Goal: Information Seeking & Learning: Check status

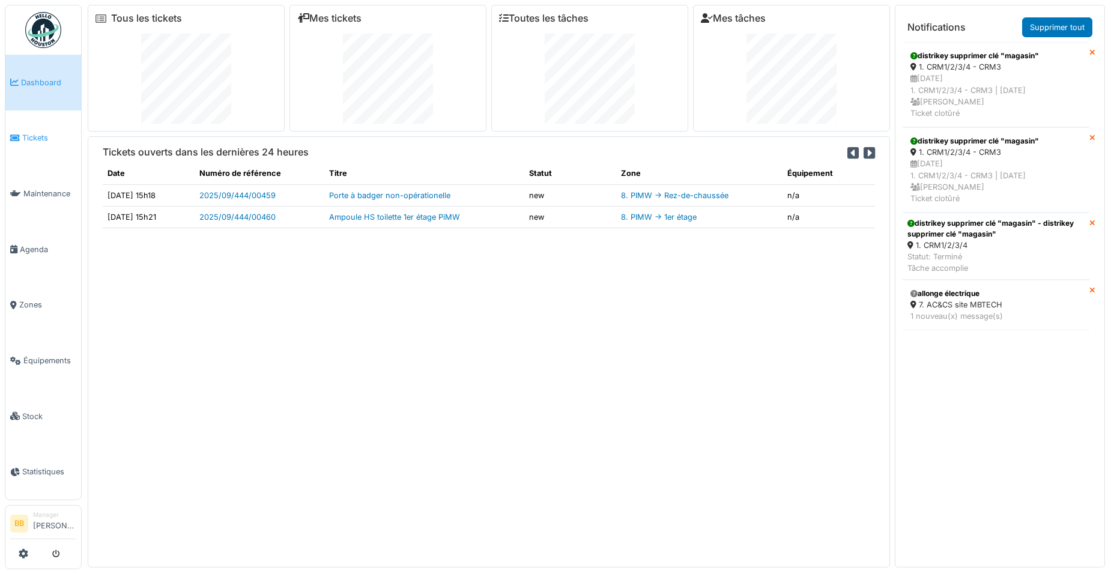
click at [53, 138] on span "Tickets" at bounding box center [49, 137] width 54 height 11
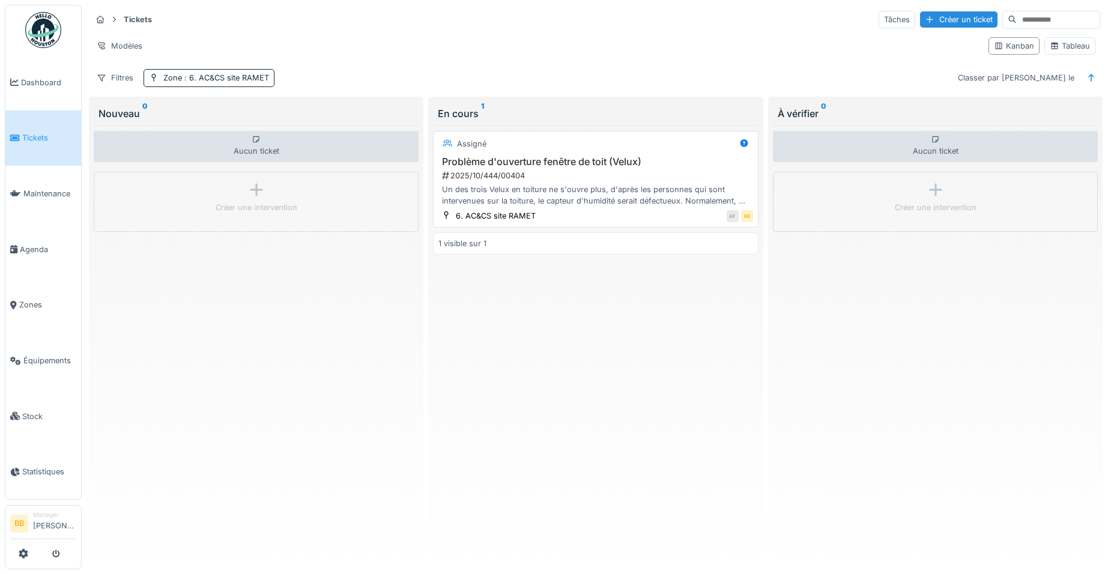
click at [572, 212] on div "AF BB" at bounding box center [647, 216] width 210 height 13
click at [588, 160] on h3 "Problème d'ouverture fenêtre de toit (Velux)" at bounding box center [595, 161] width 314 height 11
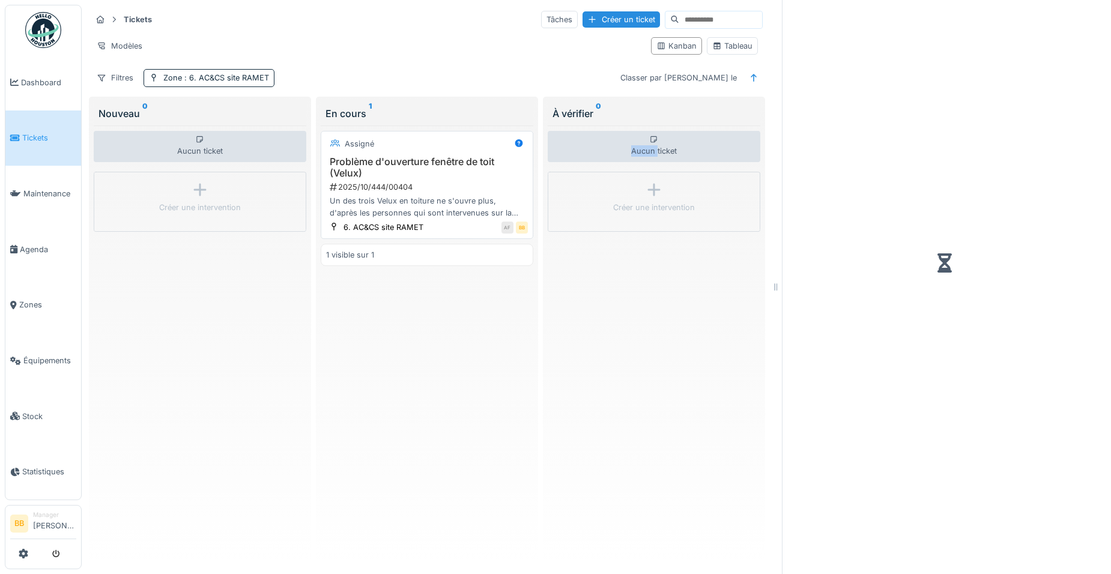
click at [588, 160] on div "Aucun ticket" at bounding box center [654, 146] width 213 height 31
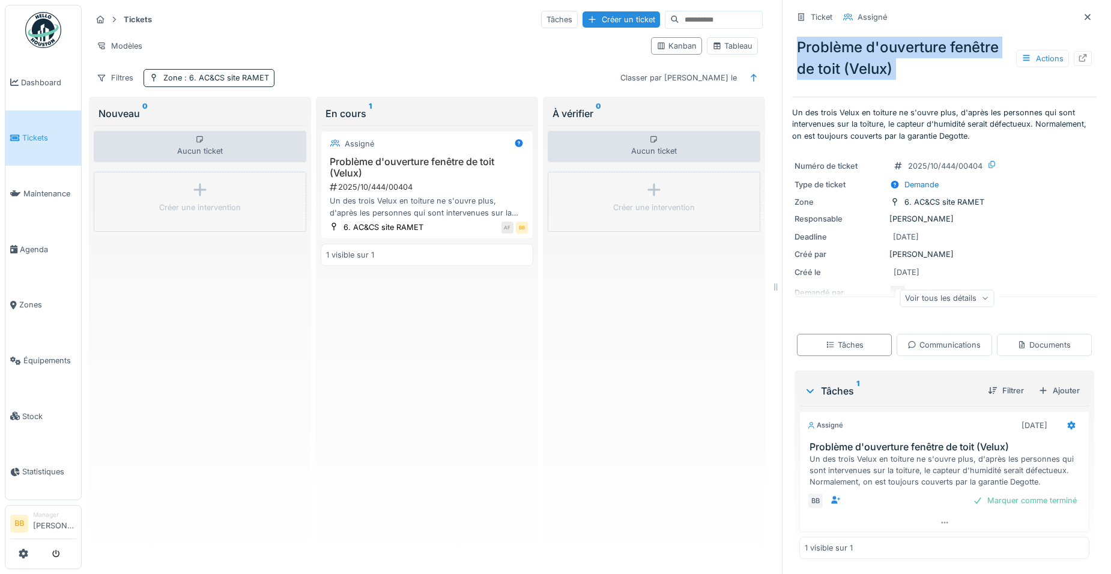
drag, startPoint x: 790, startPoint y: 48, endPoint x: 866, endPoint y: 85, distance: 84.3
click at [866, 85] on div "Problème d'ouverture fenêtre de toit (Velux) Actions" at bounding box center [944, 60] width 304 height 67
click at [1014, 130] on p "Un des trois Velux en toiture ne s'ouvre plus, d'après les personnes qui sont i…" at bounding box center [944, 124] width 304 height 35
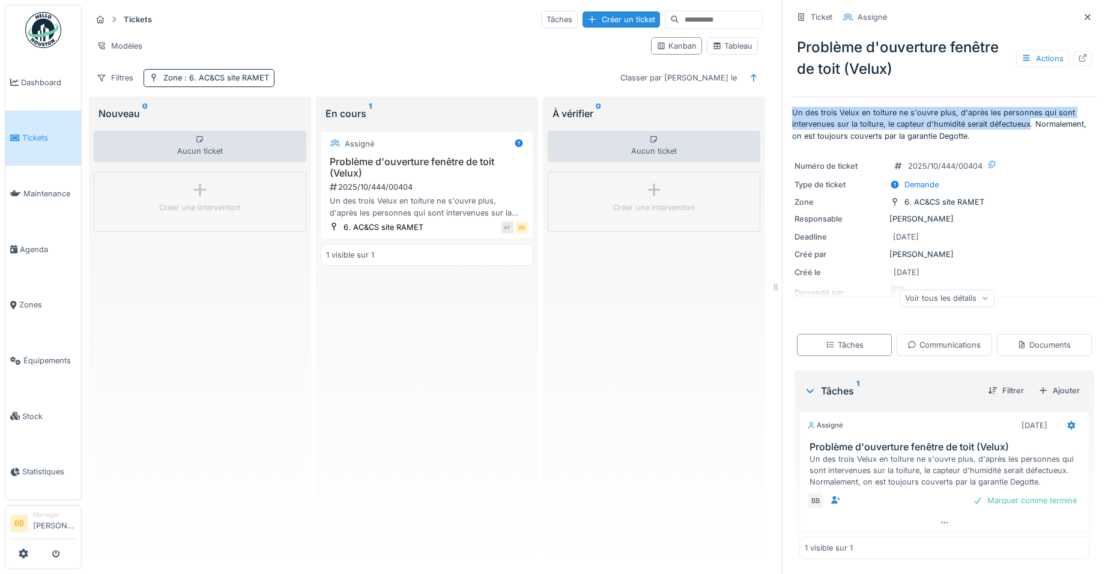
drag, startPoint x: 1020, startPoint y: 123, endPoint x: 773, endPoint y: 109, distance: 247.8
click at [782, 109] on div "Ticket Assigné Problème d'ouverture fenêtre de toit (Velux) Actions Un des troi…" at bounding box center [944, 287] width 324 height 574
copy p "Un des trois Velux en toiture ne s'ouvre plus, d'après les personnes qui sont i…"
click at [1078, 58] on icon at bounding box center [1083, 58] width 10 height 8
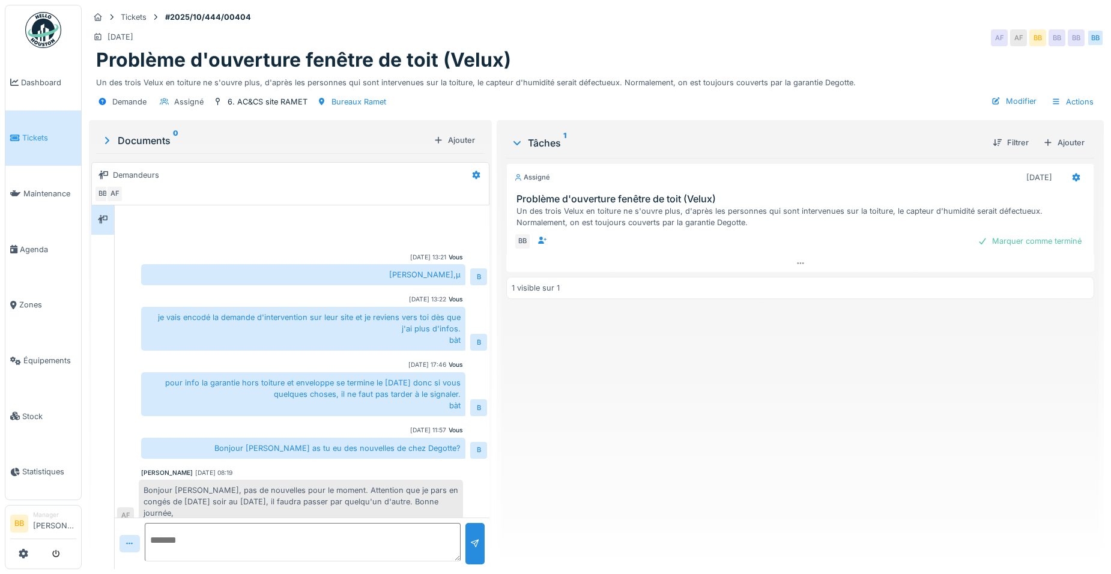
scroll to position [85, 0]
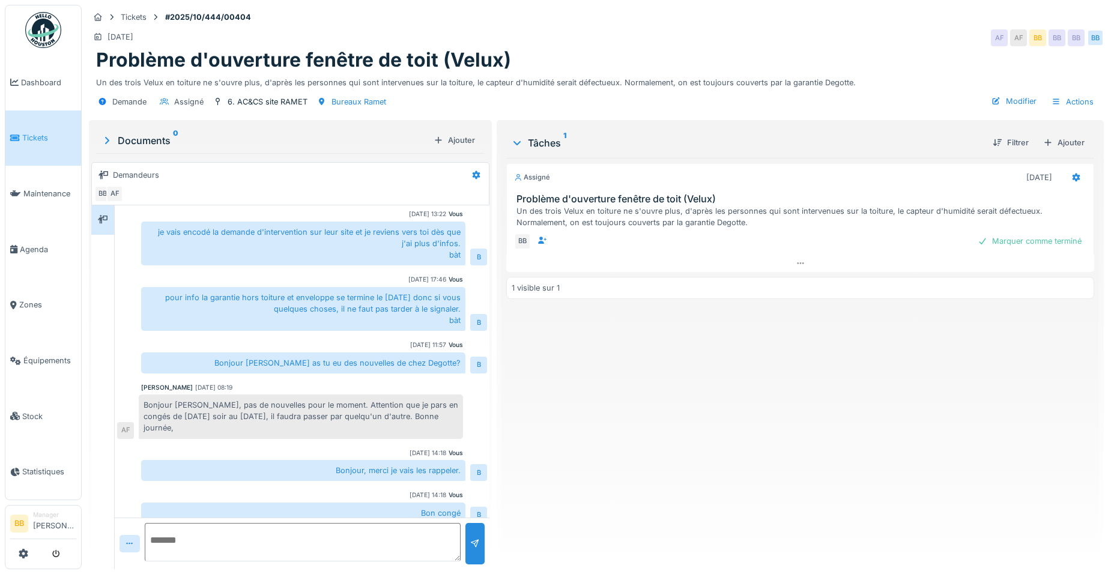
click at [235, 542] on textarea at bounding box center [303, 542] width 316 height 38
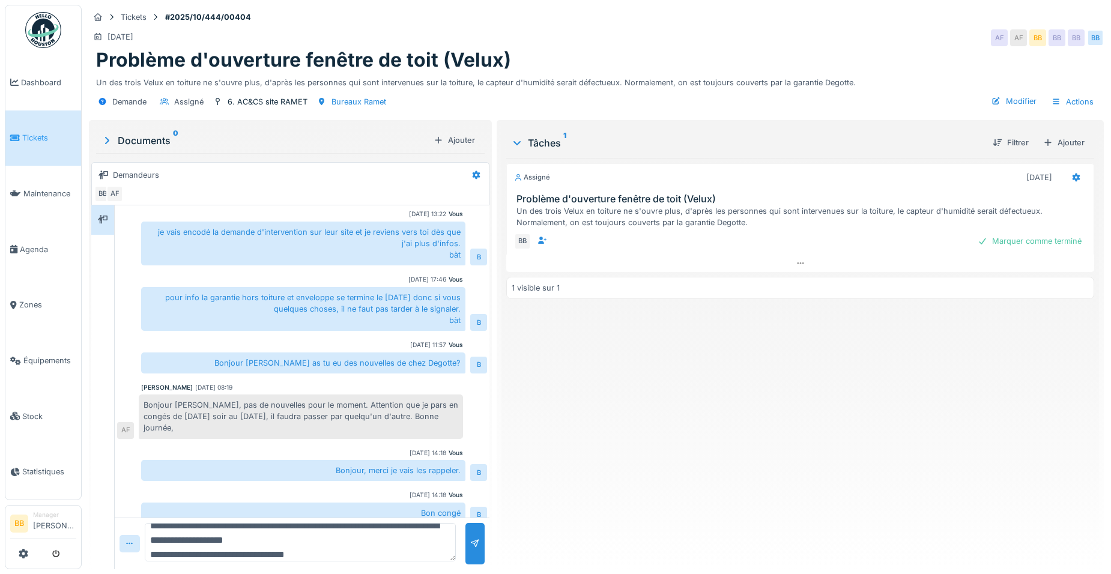
paste textarea "**********"
type textarea "**********"
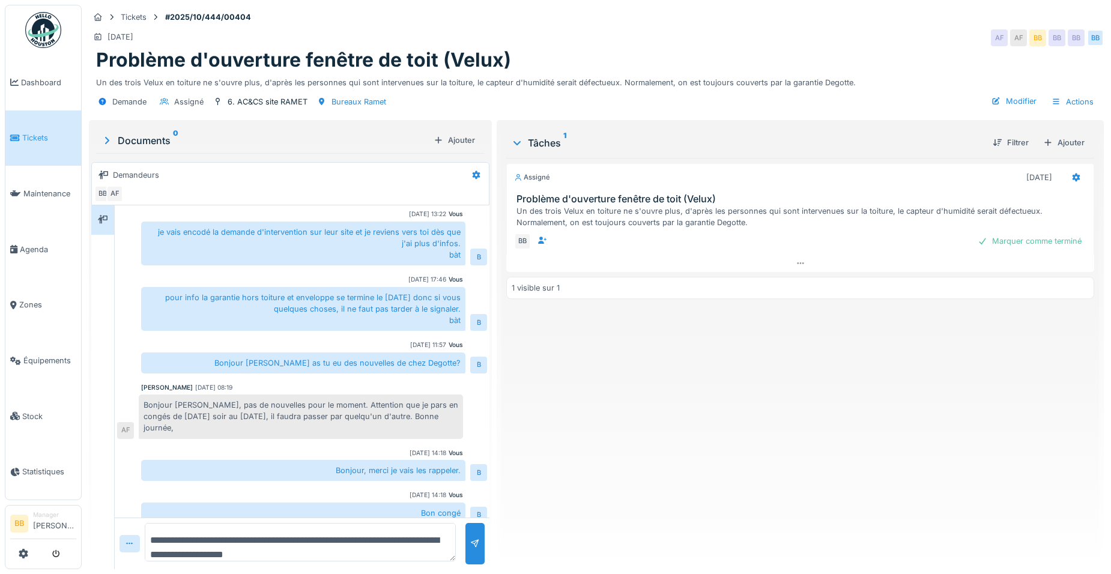
scroll to position [277, 0]
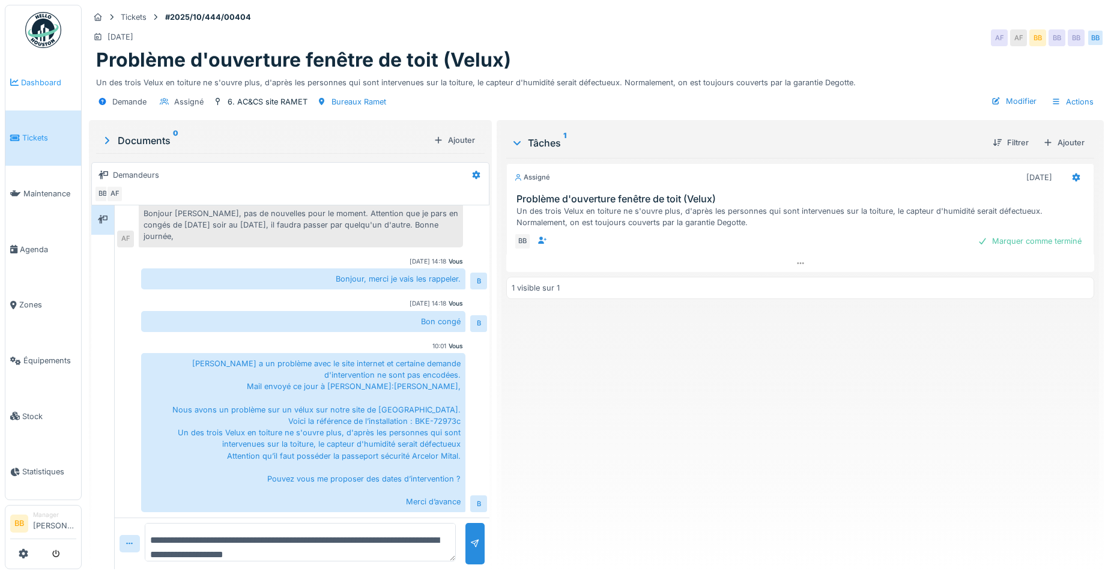
click at [52, 80] on span "Dashboard" at bounding box center [48, 82] width 55 height 11
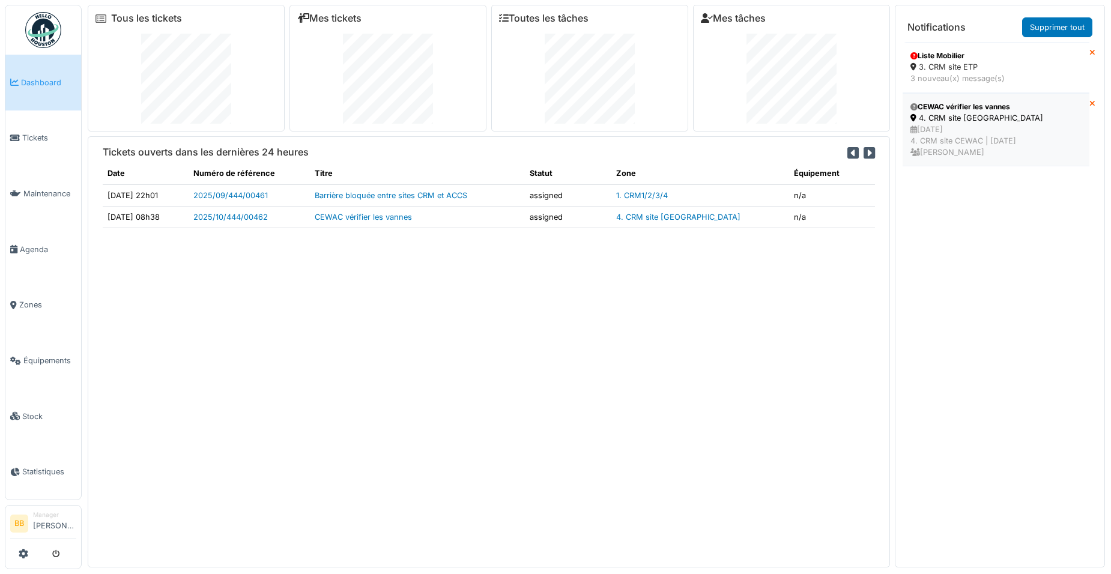
click at [945, 133] on div "10/10/2025 4. CRM site CEWAC | Il y a 0 jour(s) Benoit Benecchi" at bounding box center [995, 141] width 171 height 35
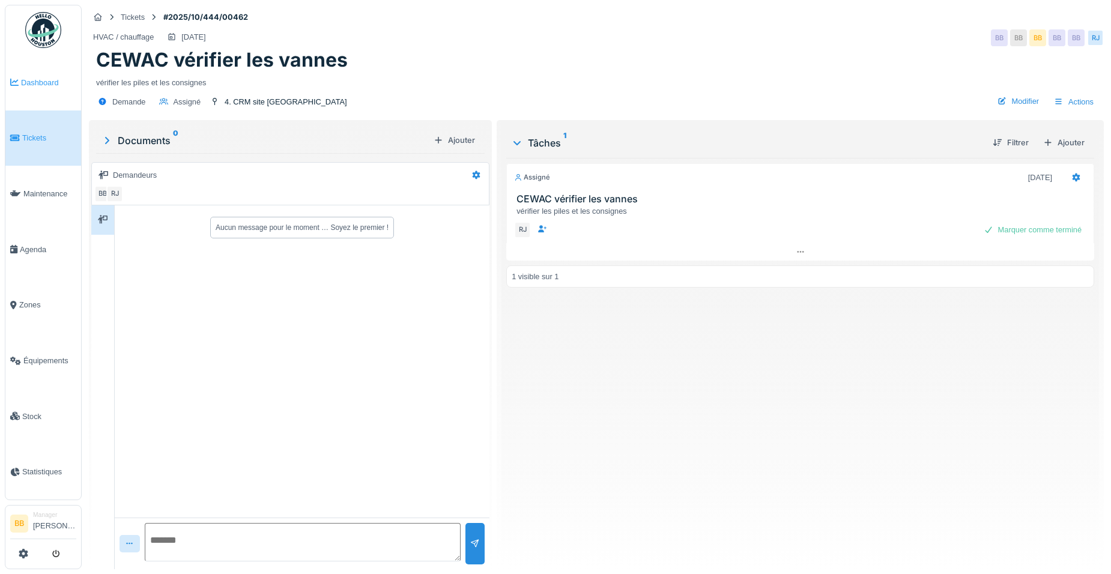
click at [53, 80] on span "Dashboard" at bounding box center [48, 82] width 55 height 11
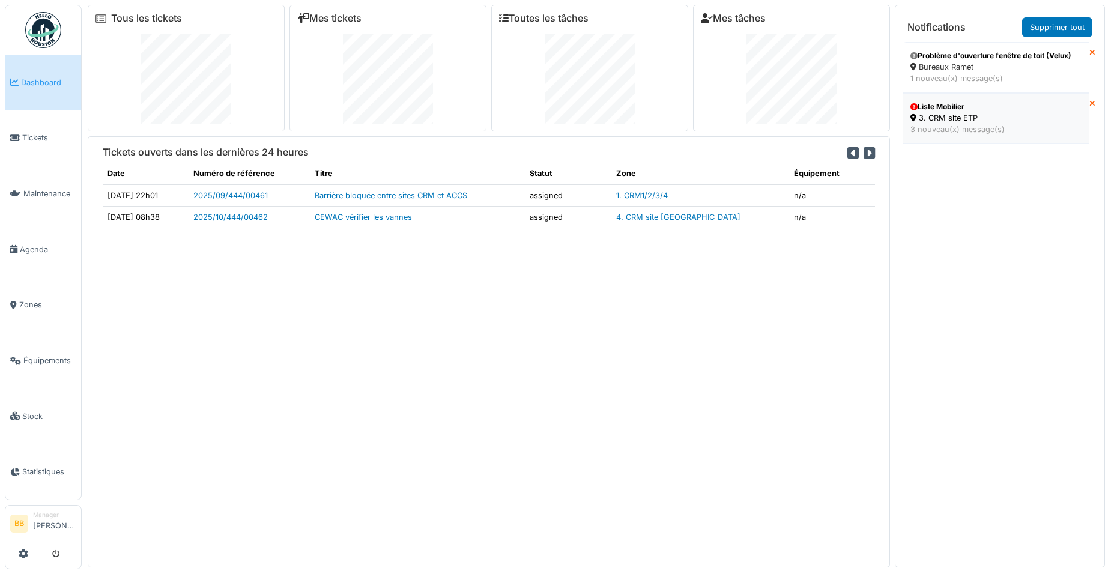
click at [928, 112] on div "Liste Mobilier" at bounding box center [995, 106] width 171 height 11
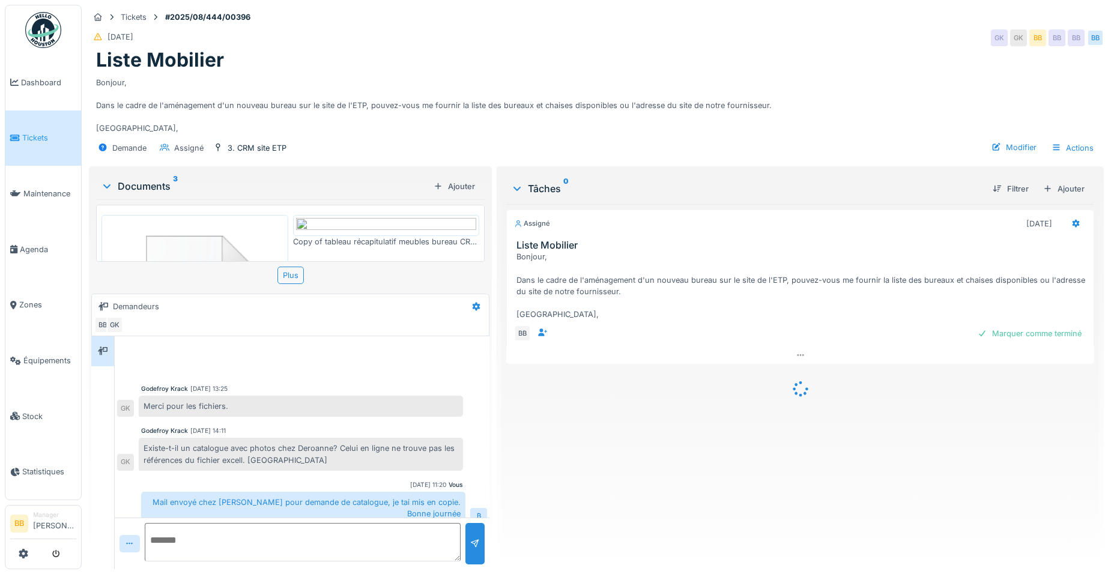
scroll to position [569, 0]
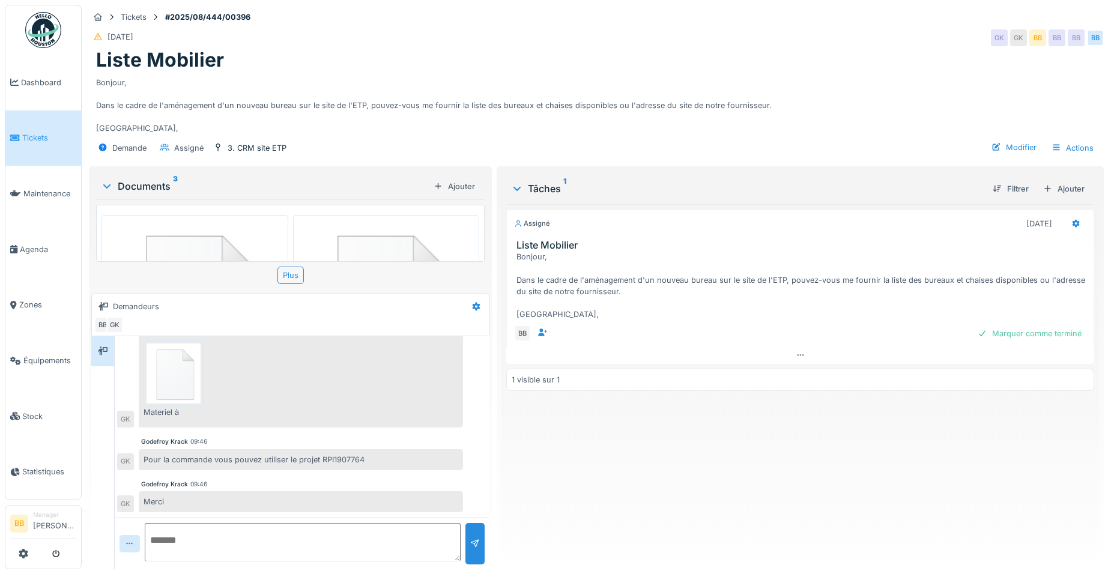
click at [188, 387] on img at bounding box center [174, 373] width 54 height 60
click at [183, 226] on img at bounding box center [194, 304] width 181 height 173
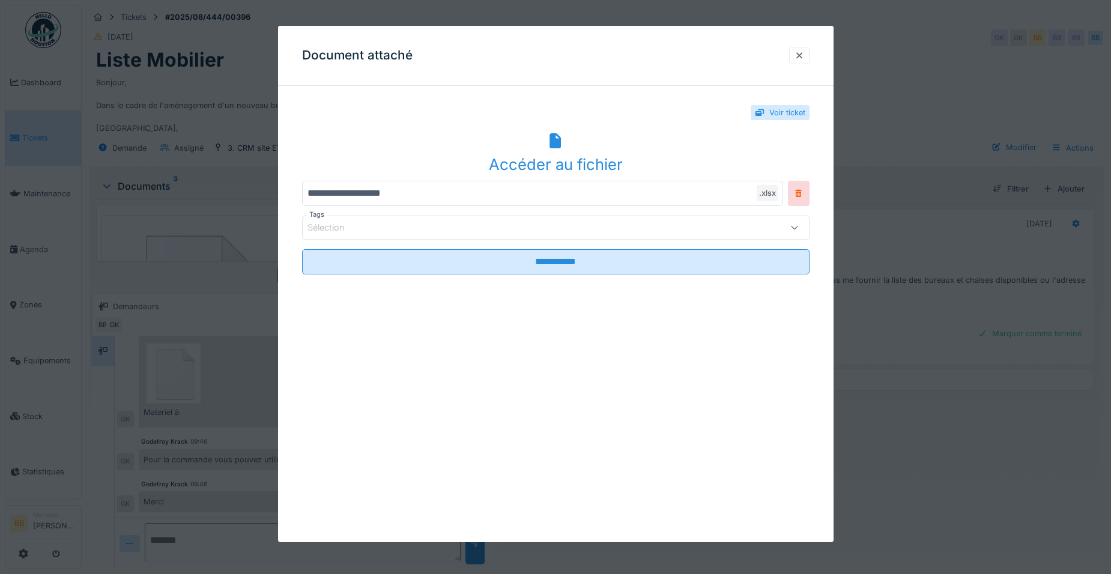
click at [561, 139] on icon at bounding box center [554, 141] width 11 height 16
click at [809, 61] on div at bounding box center [799, 55] width 20 height 17
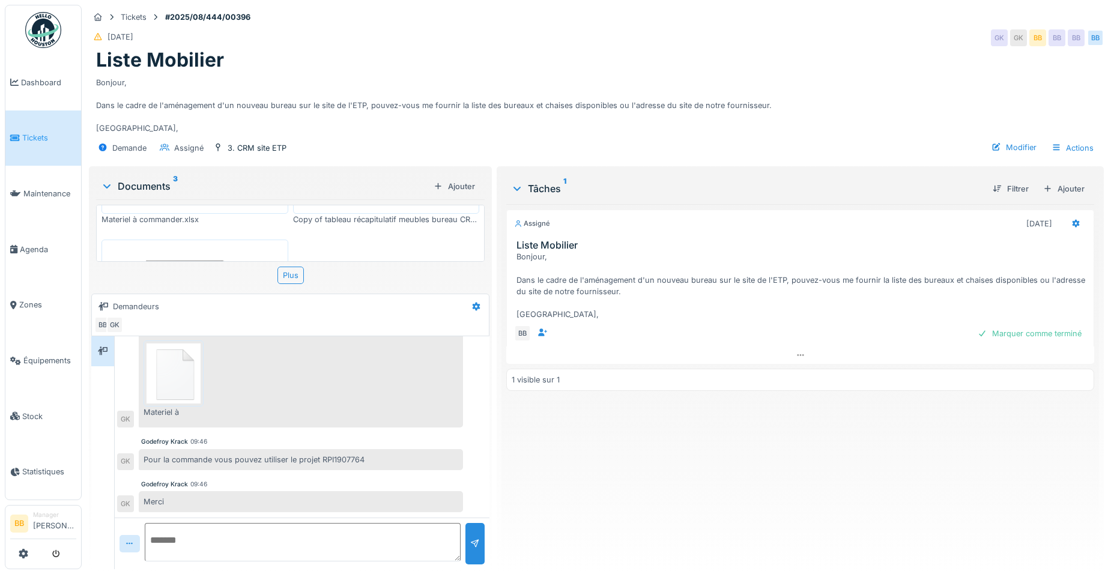
scroll to position [120, 0]
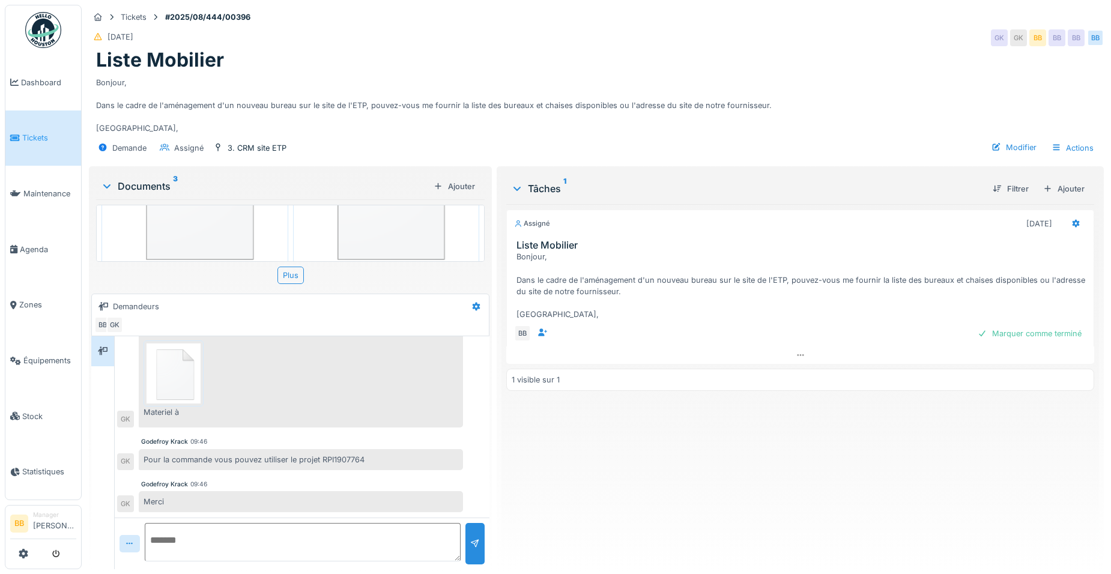
click at [372, 247] on img at bounding box center [386, 184] width 181 height 173
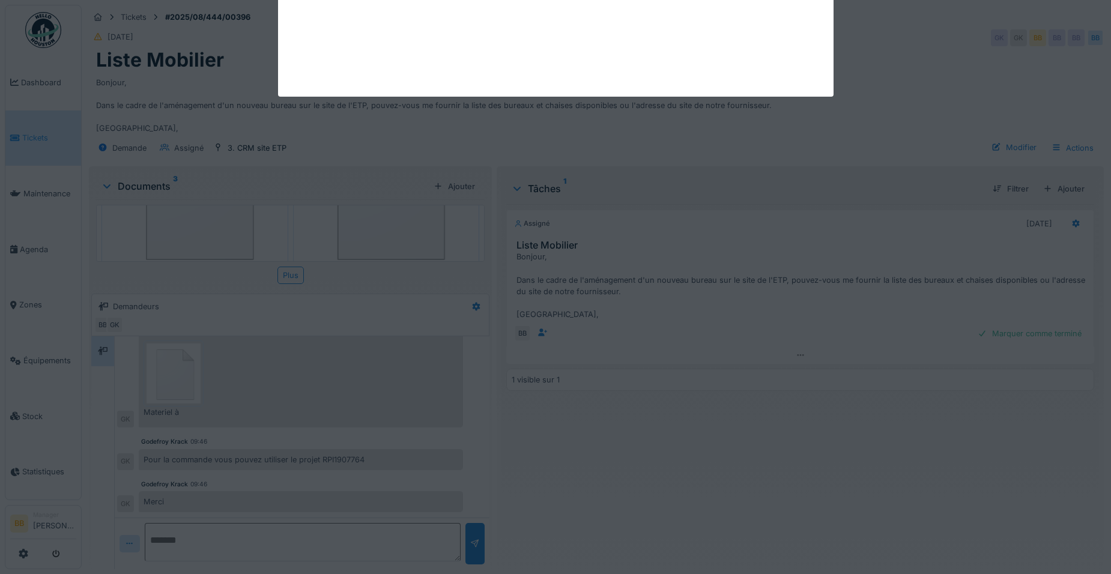
click at [372, 247] on div at bounding box center [555, 287] width 1111 height 574
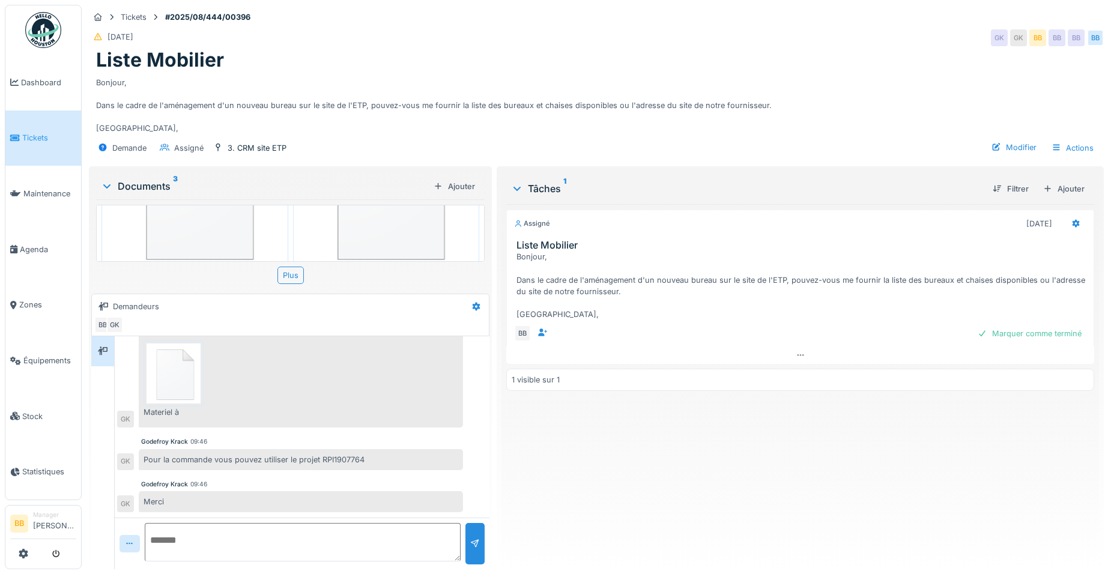
click at [374, 246] on img at bounding box center [386, 184] width 181 height 173
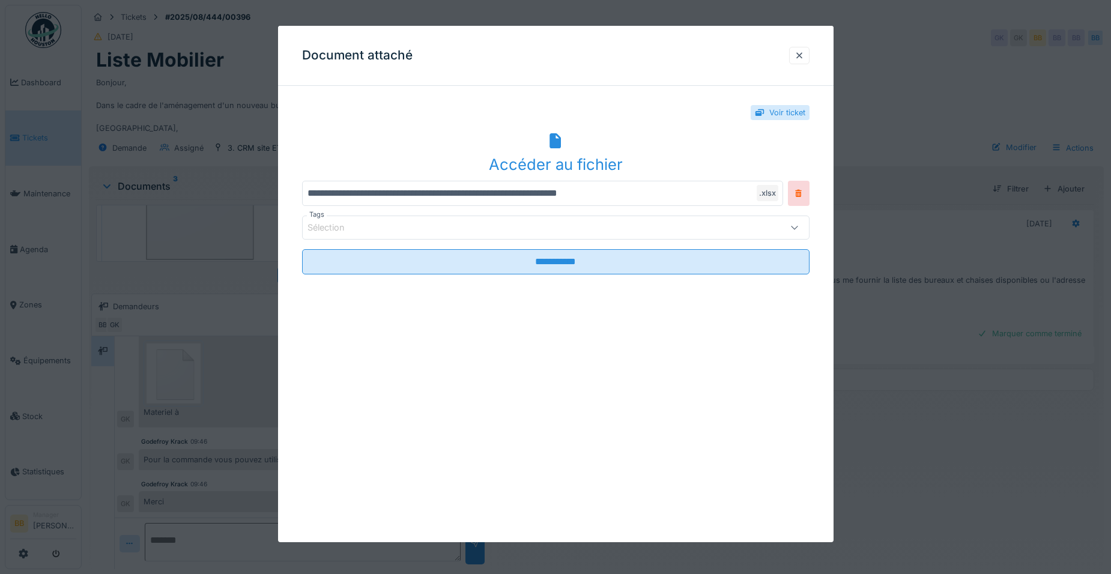
click at [556, 141] on icon at bounding box center [554, 141] width 11 height 16
click at [518, 53] on div "Document attaché" at bounding box center [555, 56] width 555 height 60
click at [806, 49] on div at bounding box center [799, 55] width 20 height 17
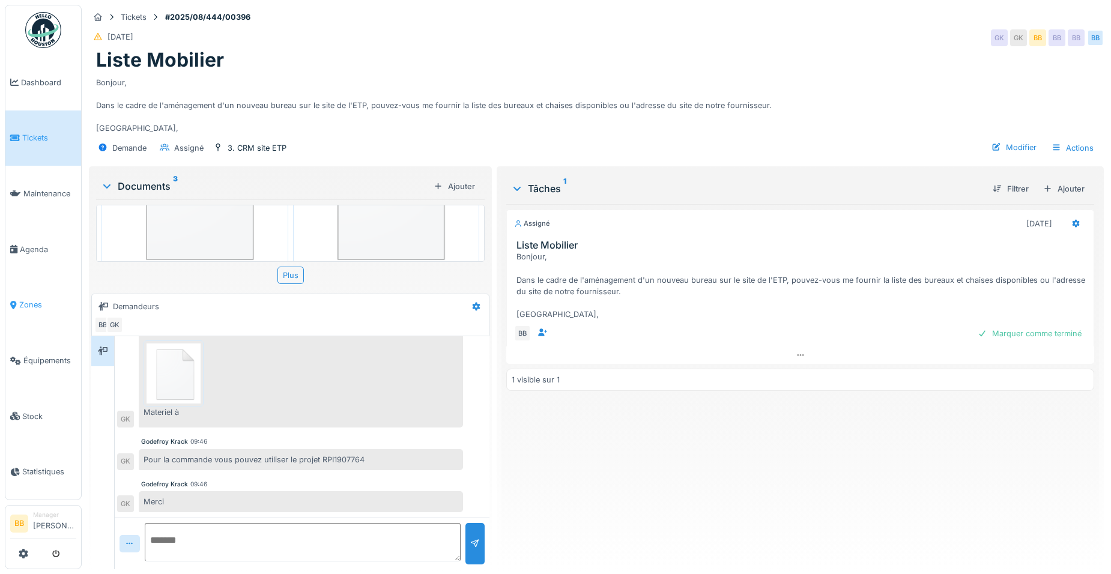
click at [32, 299] on span "Zones" at bounding box center [47, 304] width 57 height 11
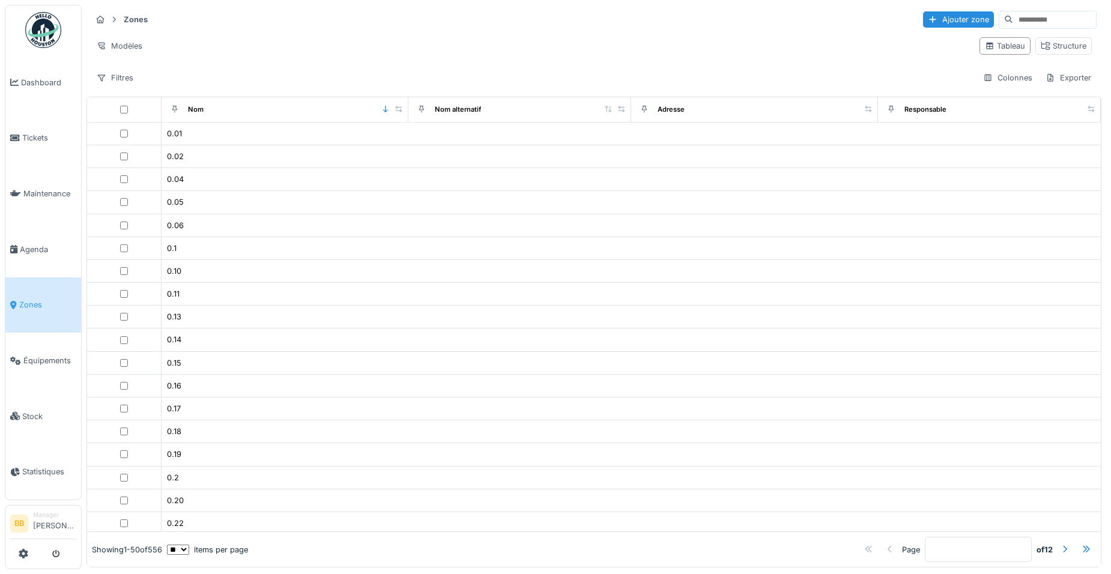
click at [40, 316] on link "Zones" at bounding box center [43, 305] width 76 height 56
click at [101, 17] on icon at bounding box center [101, 20] width 8 height 8
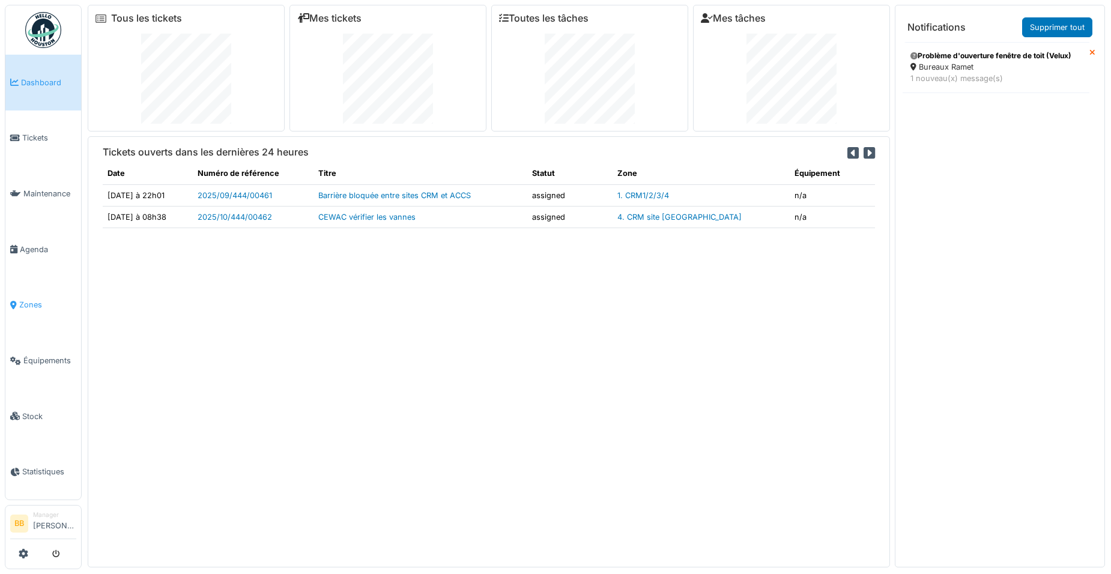
click at [25, 299] on span "Zones" at bounding box center [47, 304] width 57 height 11
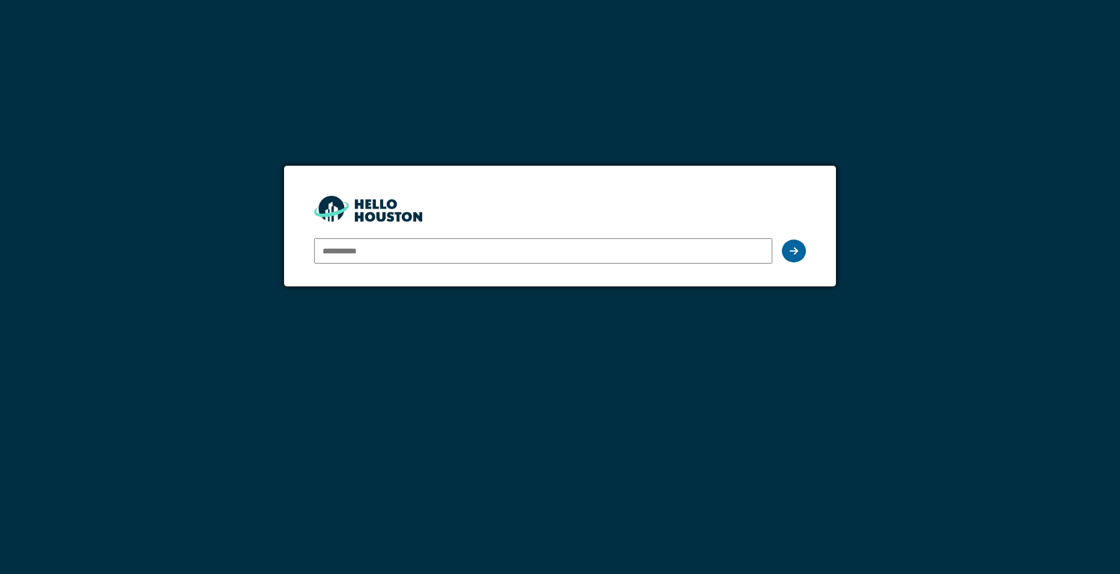
type input "**********"
click at [787, 250] on div at bounding box center [794, 251] width 24 height 23
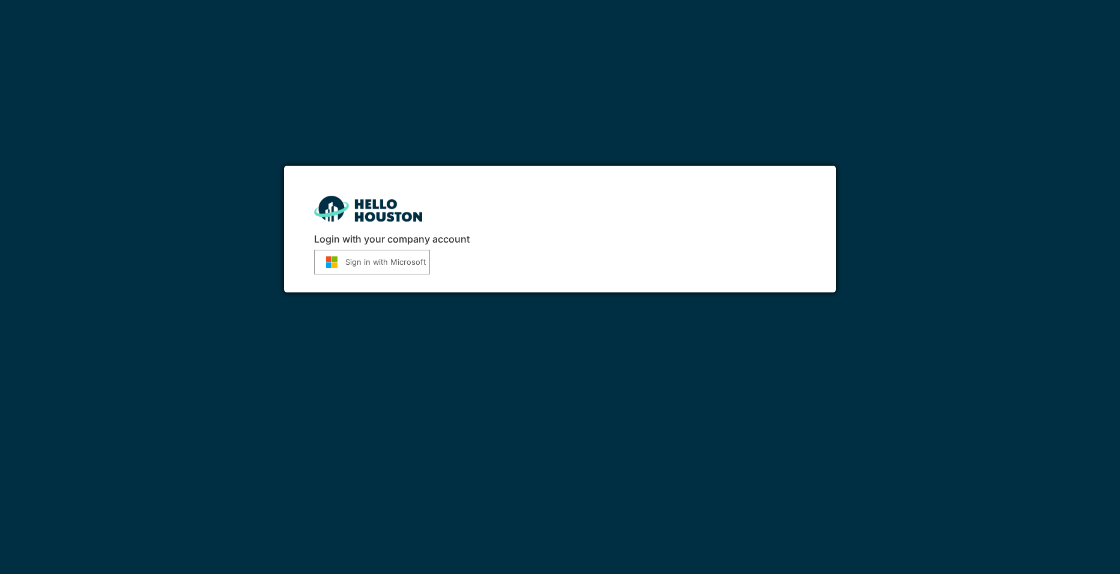
click at [398, 268] on button "Sign in with Microsoft" at bounding box center [372, 262] width 116 height 25
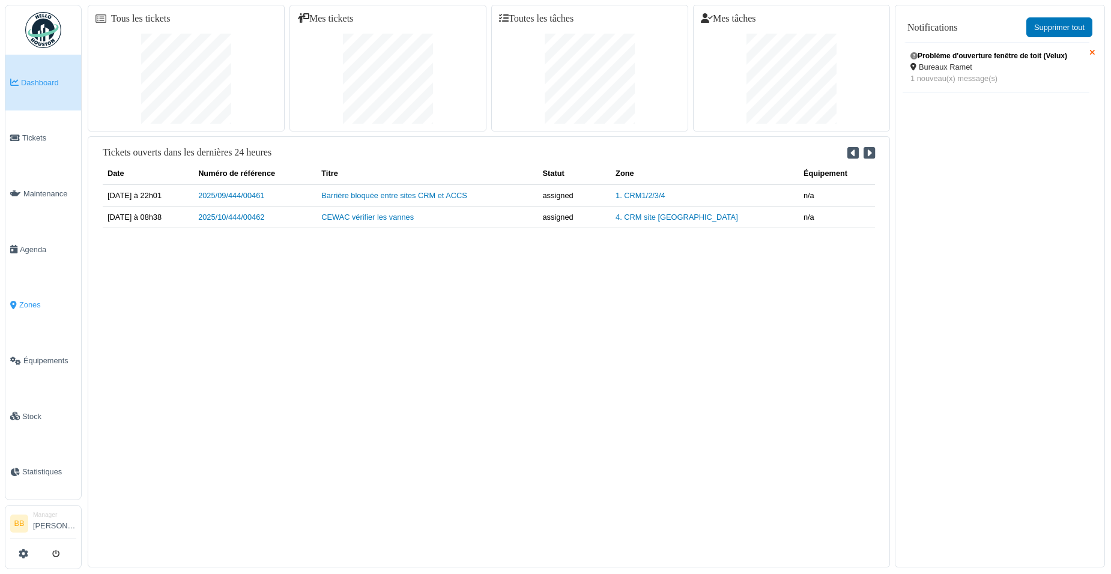
click at [25, 300] on span "Zones" at bounding box center [47, 304] width 57 height 11
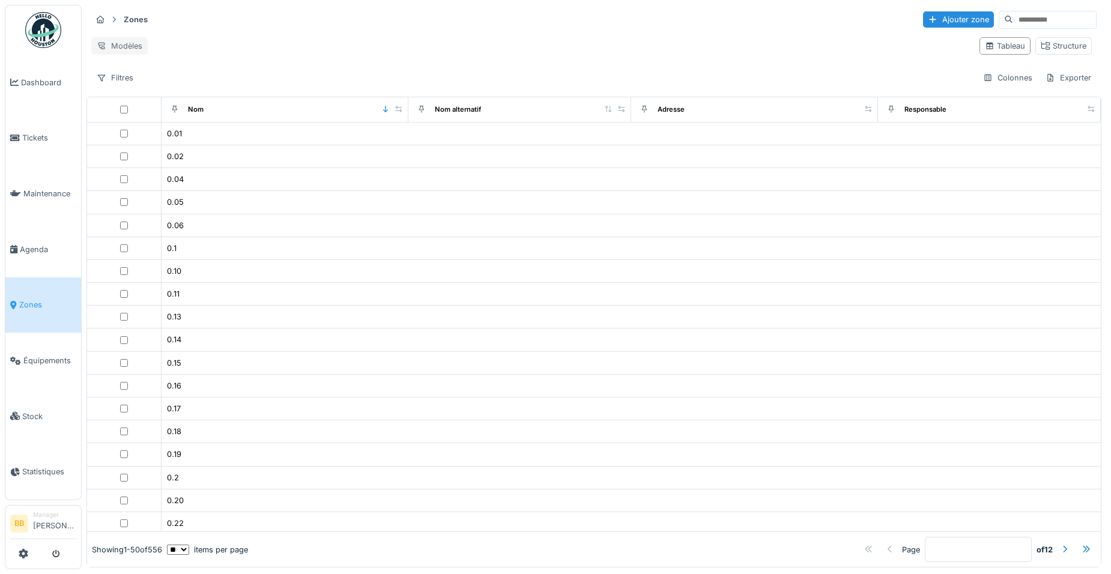
click at [107, 49] on div "Modèles" at bounding box center [119, 45] width 56 height 17
click at [197, 19] on div "Zones Ajouter zone" at bounding box center [593, 20] width 1005 height 20
click at [1041, 51] on div "Structure" at bounding box center [1064, 45] width 46 height 11
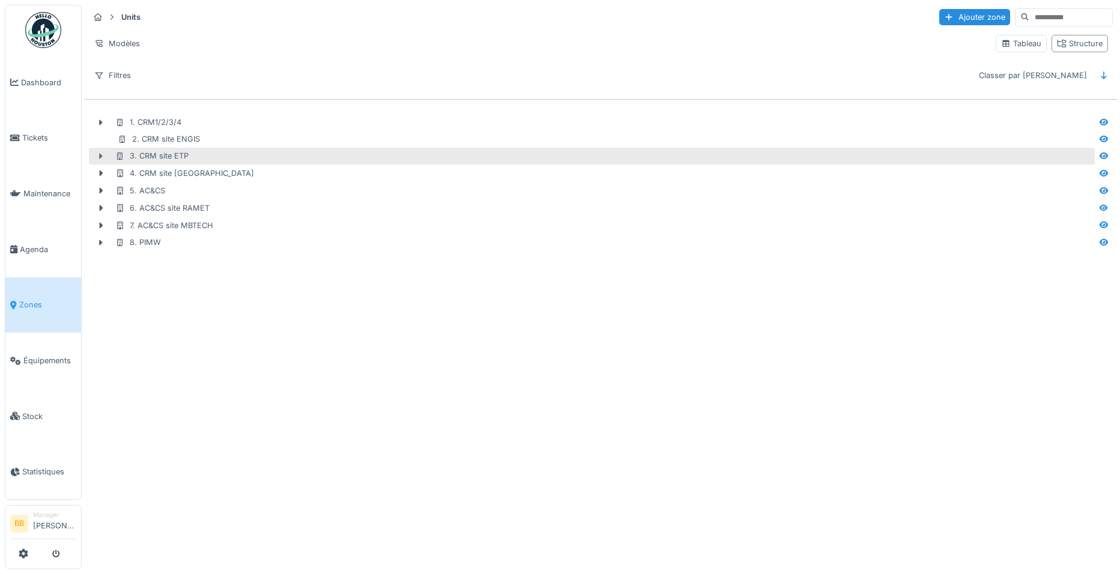
click at [101, 157] on icon at bounding box center [102, 156] width 4 height 6
click at [138, 152] on div "3. CRM site ETP" at bounding box center [151, 155] width 73 height 11
click at [103, 156] on icon at bounding box center [101, 157] width 6 height 4
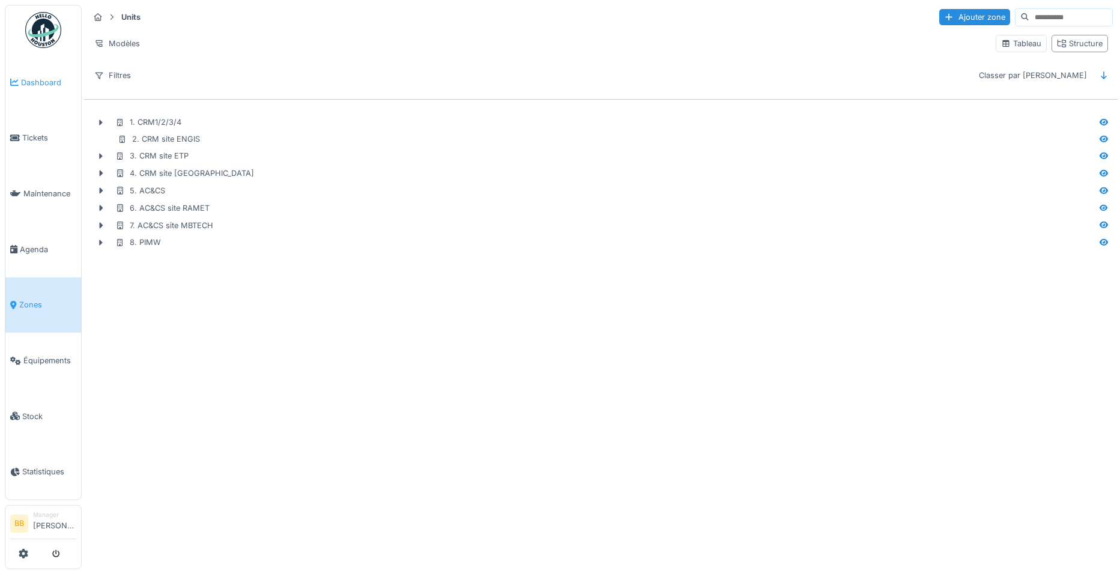
click at [49, 74] on link "Dashboard" at bounding box center [43, 83] width 76 height 56
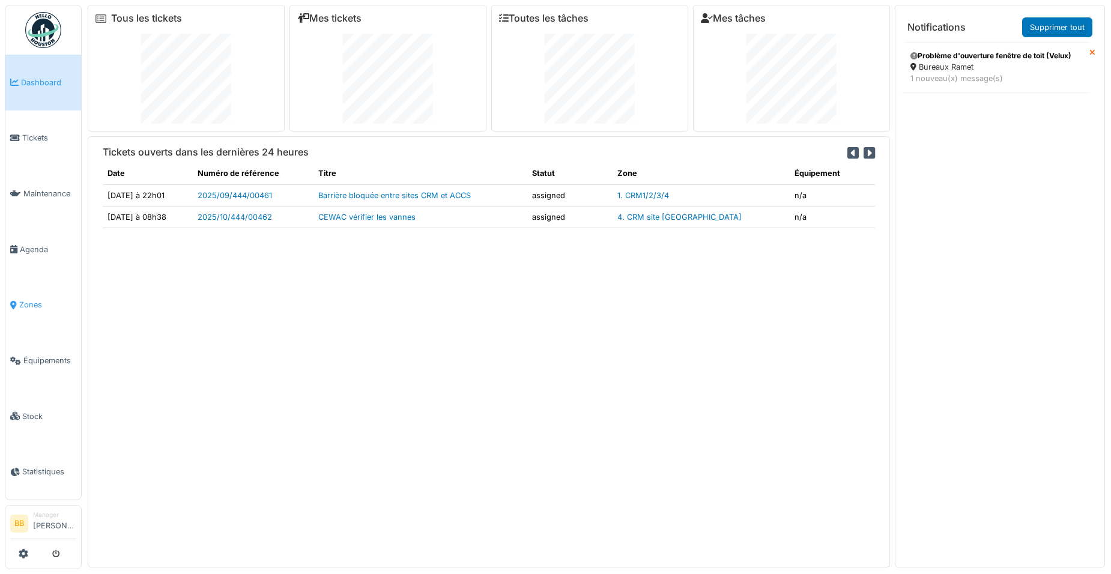
click at [37, 299] on span "Zones" at bounding box center [47, 304] width 57 height 11
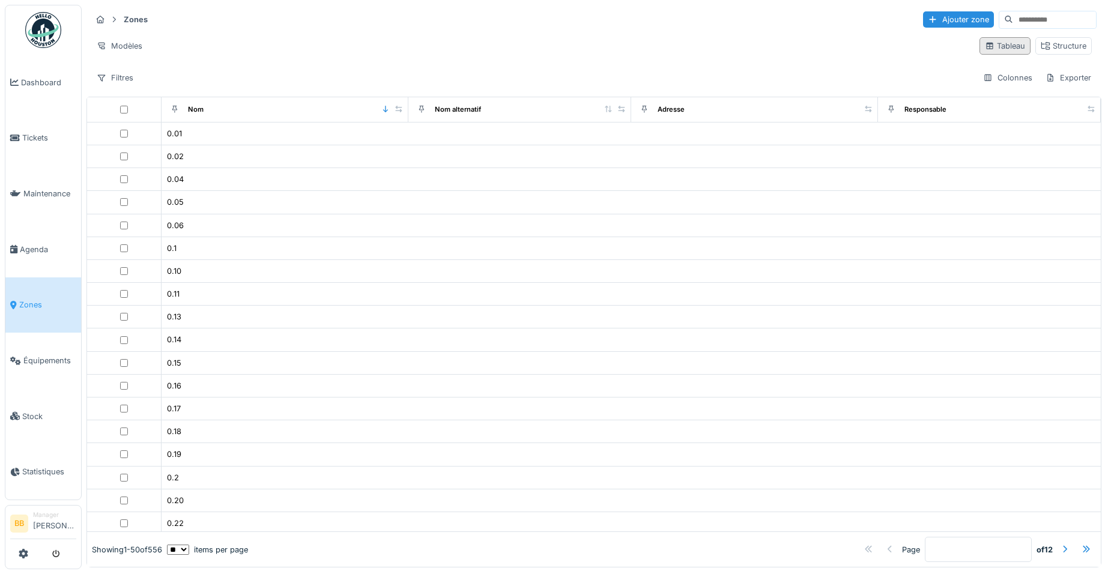
click at [994, 50] on div "Tableau" at bounding box center [1005, 45] width 40 height 11
click at [1047, 41] on div "Structure" at bounding box center [1064, 45] width 46 height 11
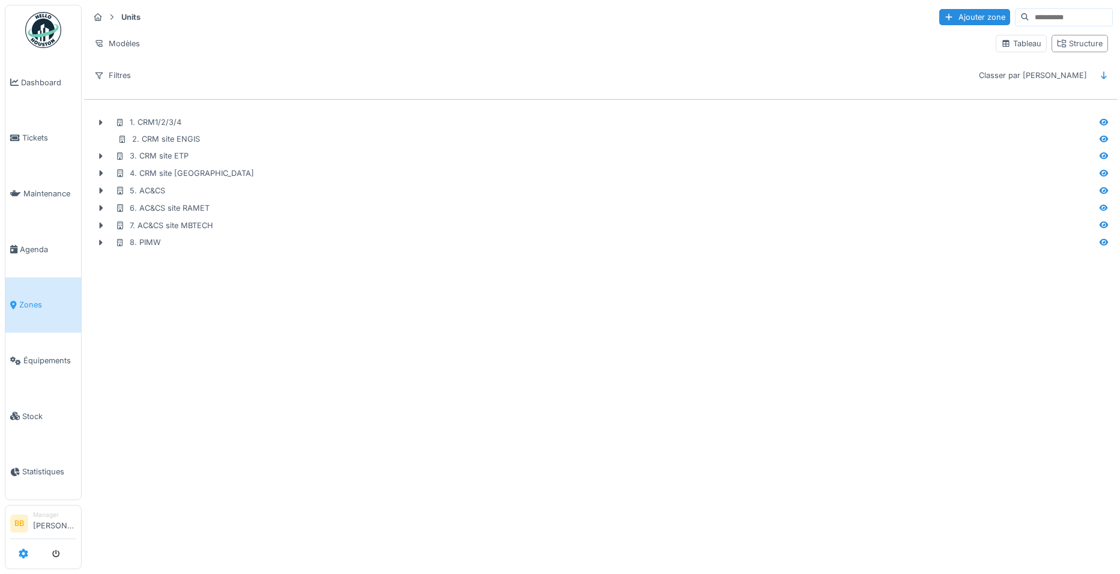
click at [25, 557] on icon at bounding box center [24, 554] width 10 height 10
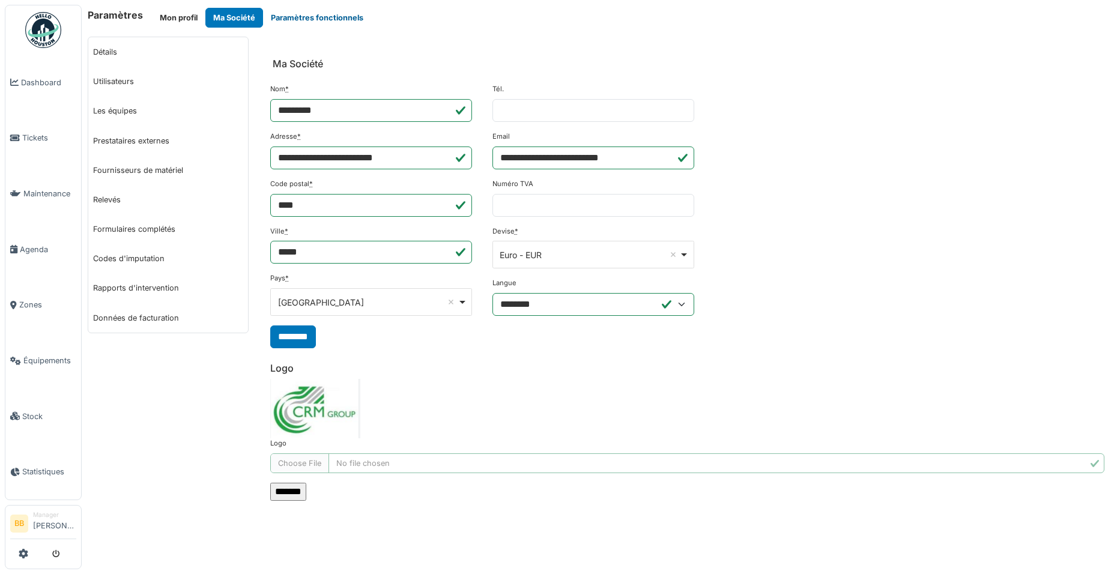
click at [292, 21] on button "Paramètres fonctionnels" at bounding box center [317, 18] width 108 height 20
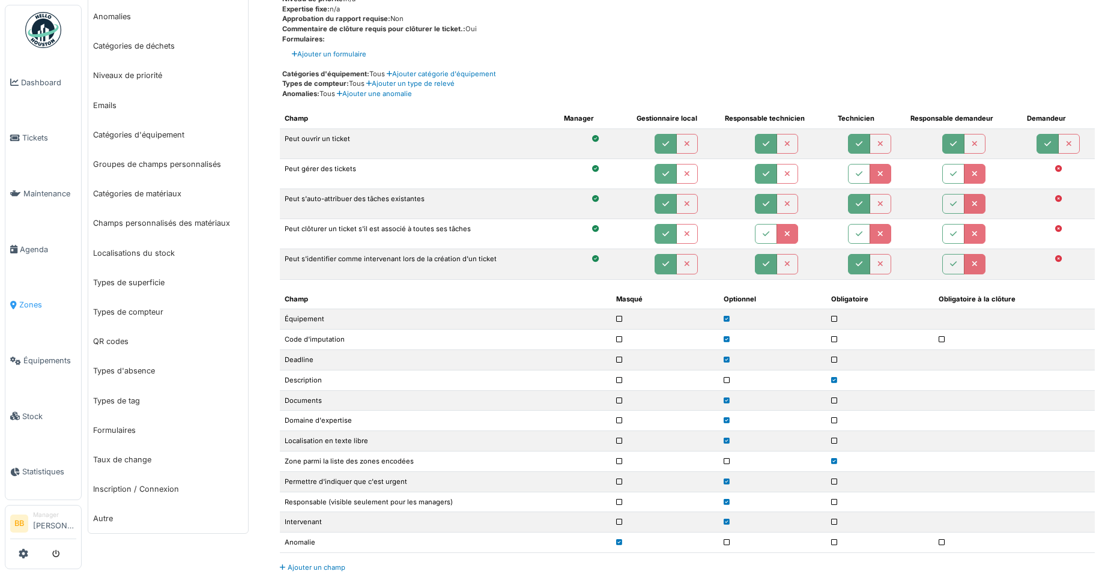
scroll to position [180, 0]
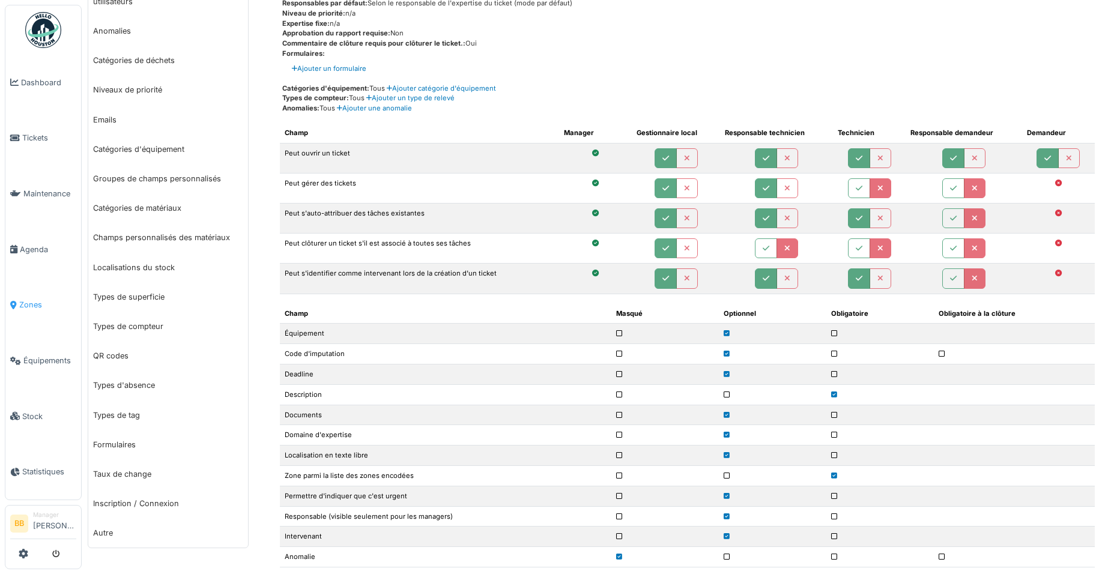
click at [34, 309] on link "Zones" at bounding box center [43, 305] width 76 height 56
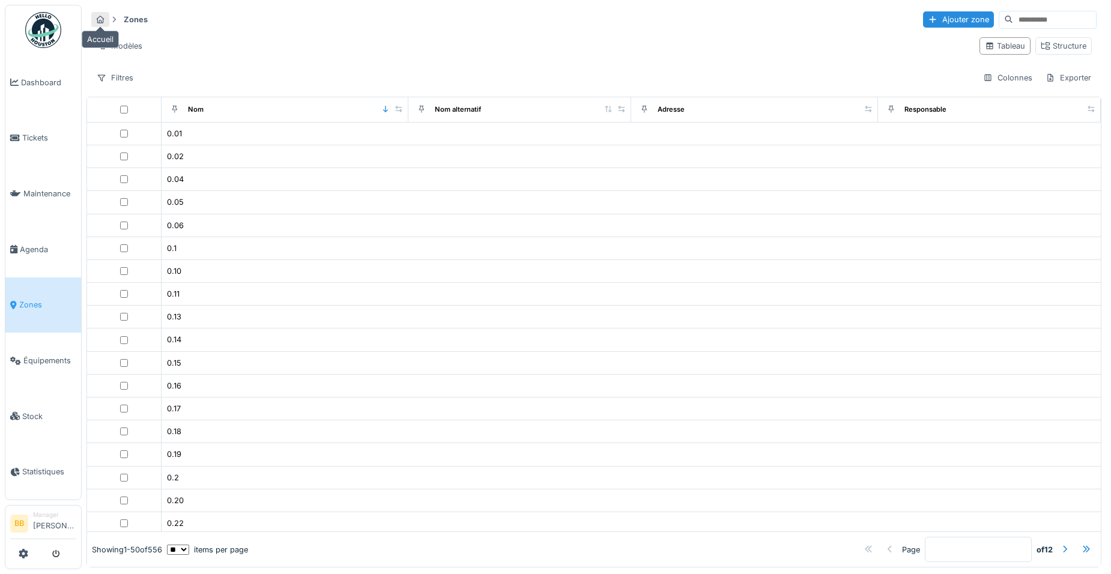
click at [102, 22] on icon at bounding box center [100, 20] width 10 height 8
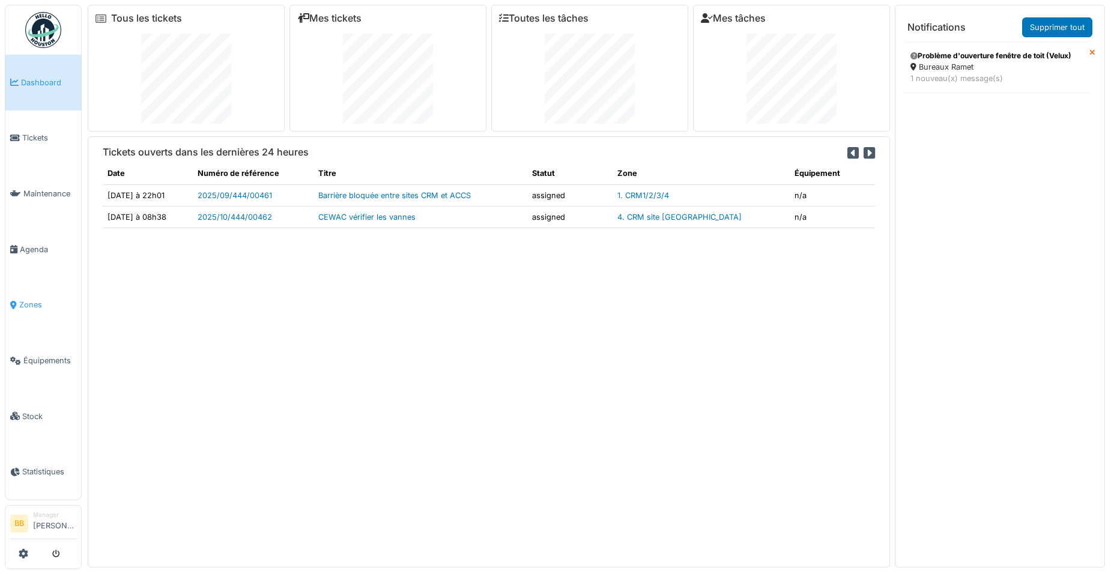
click at [37, 301] on span "Zones" at bounding box center [47, 304] width 57 height 11
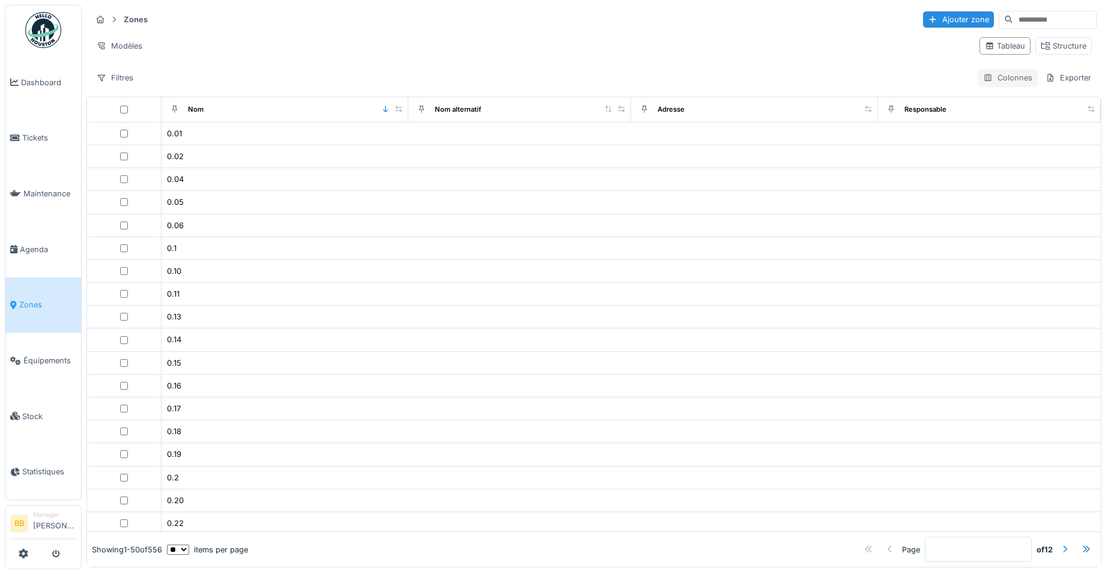
click at [987, 77] on div "Colonnes" at bounding box center [1008, 77] width 60 height 17
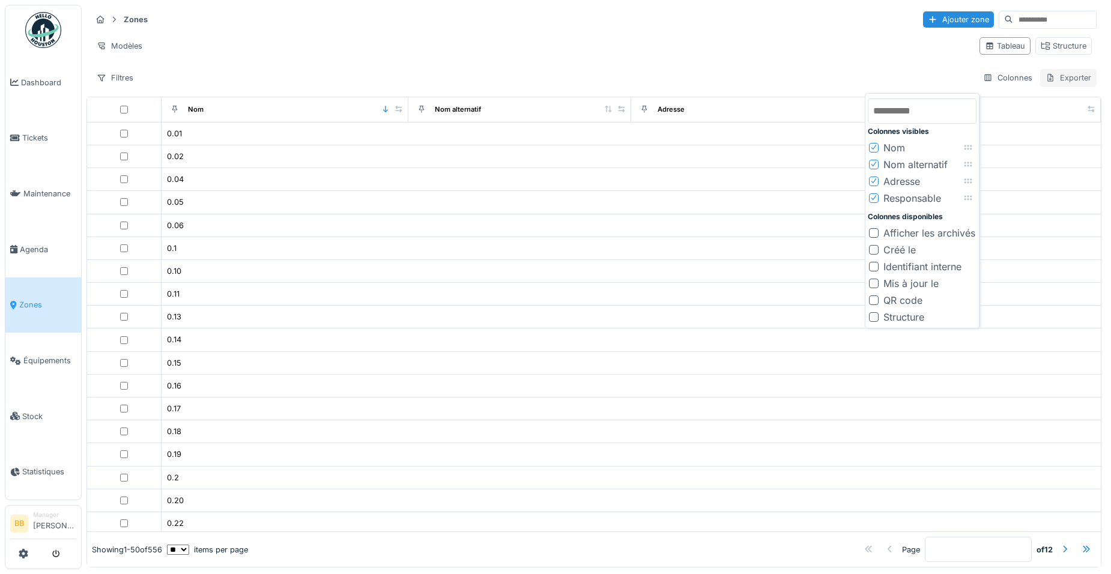
click at [1061, 77] on div "Exporter" at bounding box center [1068, 77] width 56 height 17
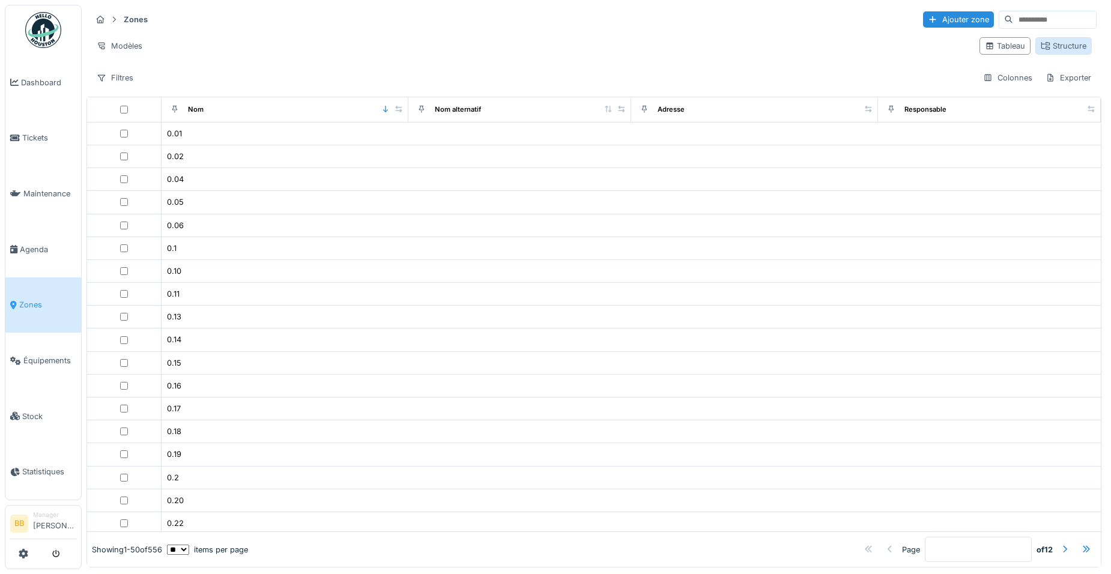
click at [1050, 53] on div "Structure" at bounding box center [1063, 45] width 56 height 17
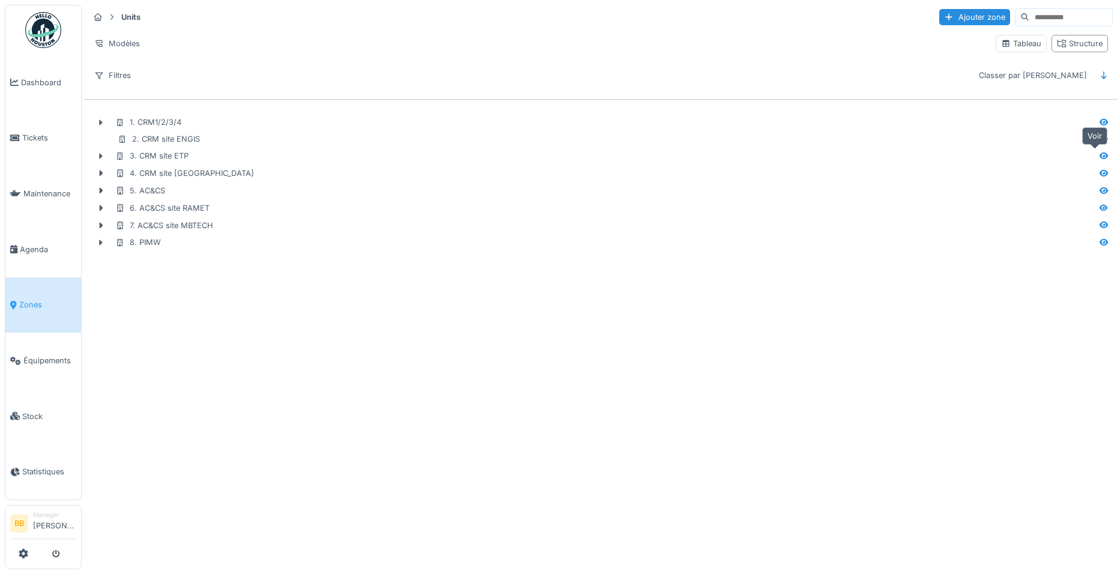
click at [1100, 156] on icon at bounding box center [1104, 156] width 8 height 7
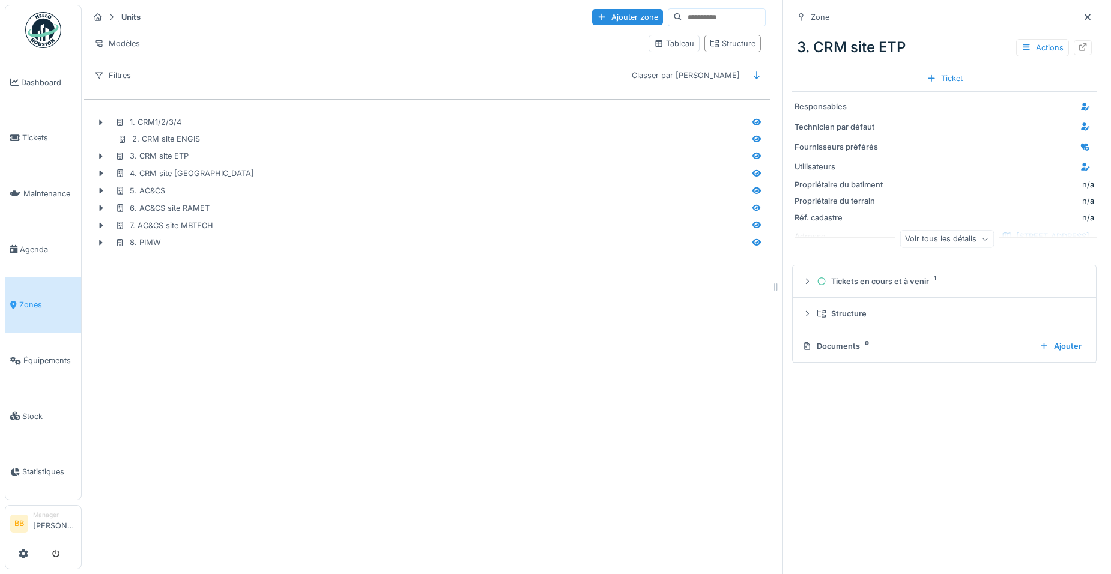
scroll to position [9, 0]
click at [958, 231] on div "Voir tous les détails" at bounding box center [947, 239] width 94 height 17
drag, startPoint x: 1073, startPoint y: 226, endPoint x: 1016, endPoint y: 226, distance: 57.0
click at [1016, 228] on div "Rue du Chéra 200, 4000 Liège" at bounding box center [1045, 236] width 97 height 16
drag, startPoint x: 965, startPoint y: 227, endPoint x: 985, endPoint y: 221, distance: 20.7
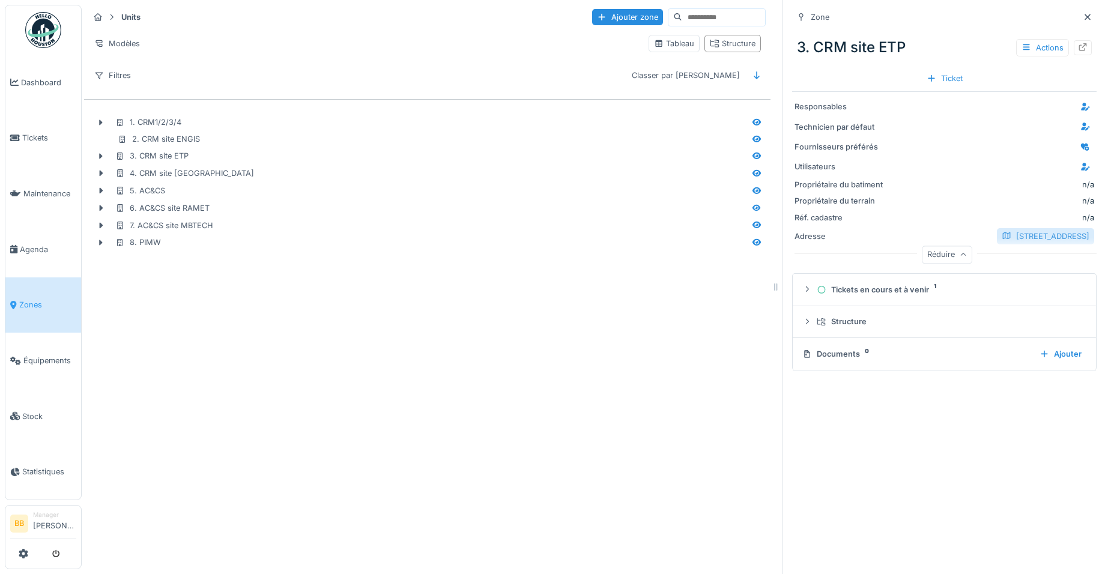
click at [997, 228] on div "Rue du Chéra 200, 4000 Liège" at bounding box center [1045, 236] width 97 height 16
click at [55, 83] on span "Dashboard" at bounding box center [48, 82] width 55 height 11
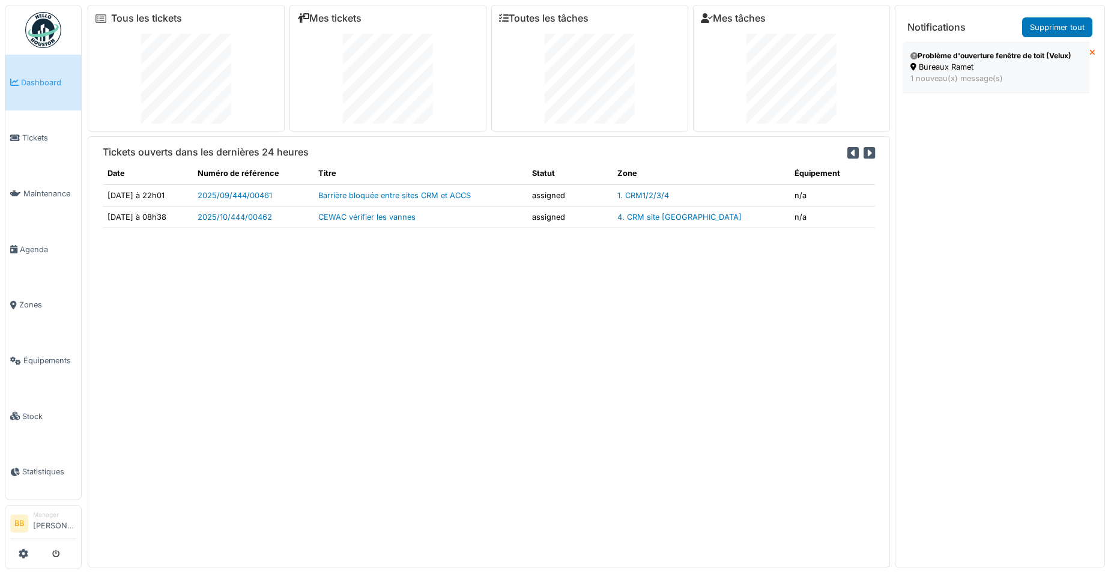
click at [984, 72] on div "Bureaux Ramet" at bounding box center [995, 66] width 171 height 11
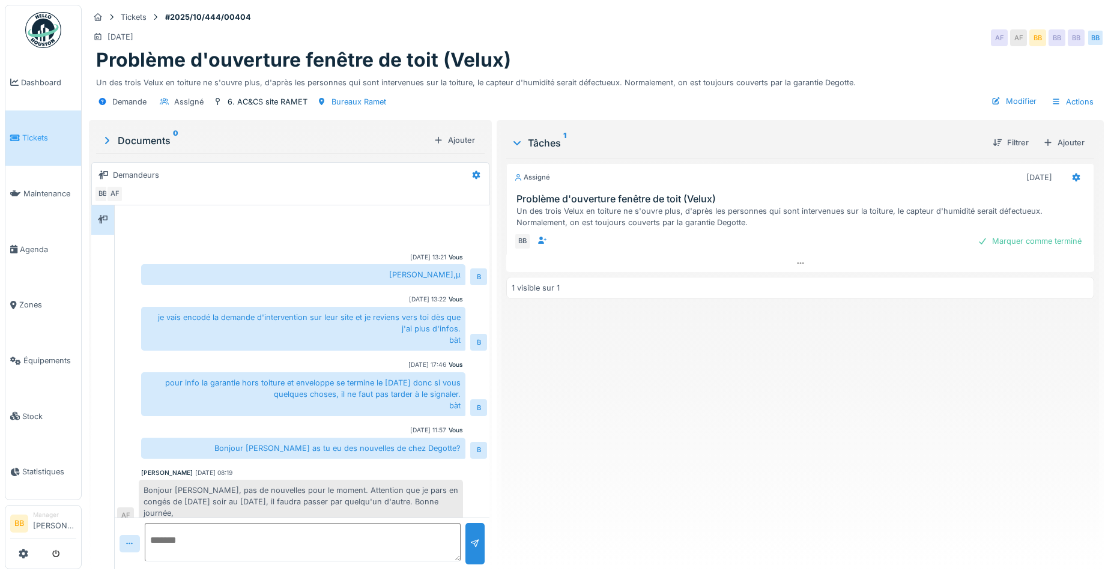
scroll to position [550, 0]
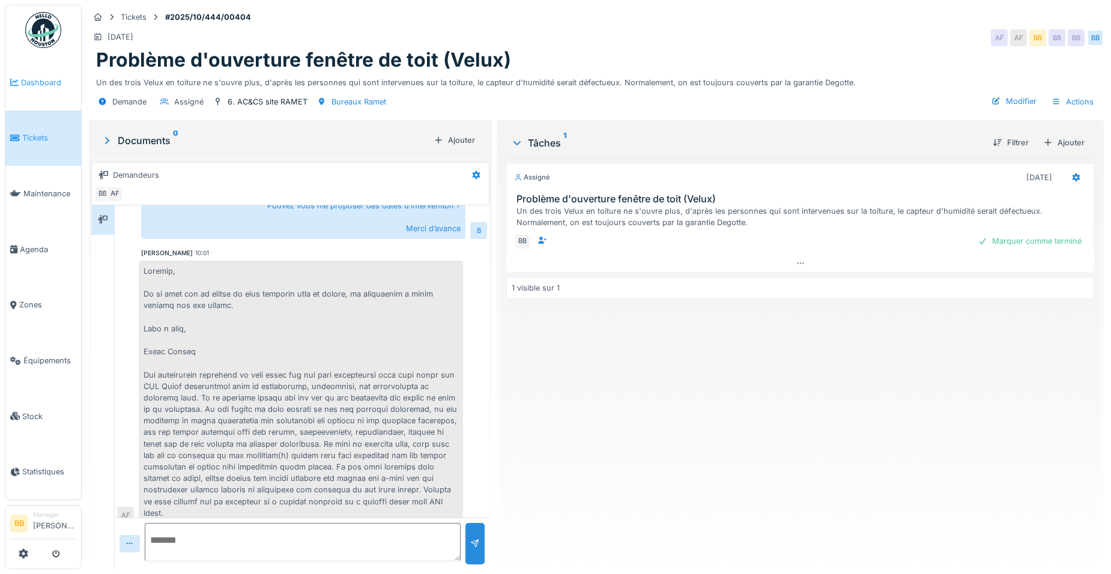
click at [30, 77] on span "Dashboard" at bounding box center [48, 82] width 55 height 11
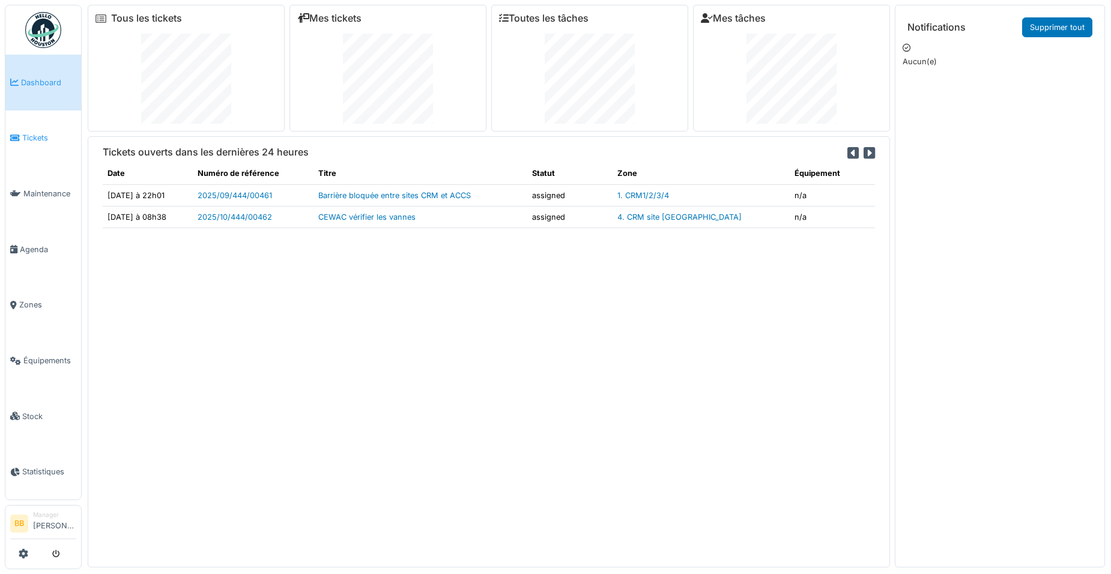
click at [29, 144] on link "Tickets" at bounding box center [43, 138] width 76 height 56
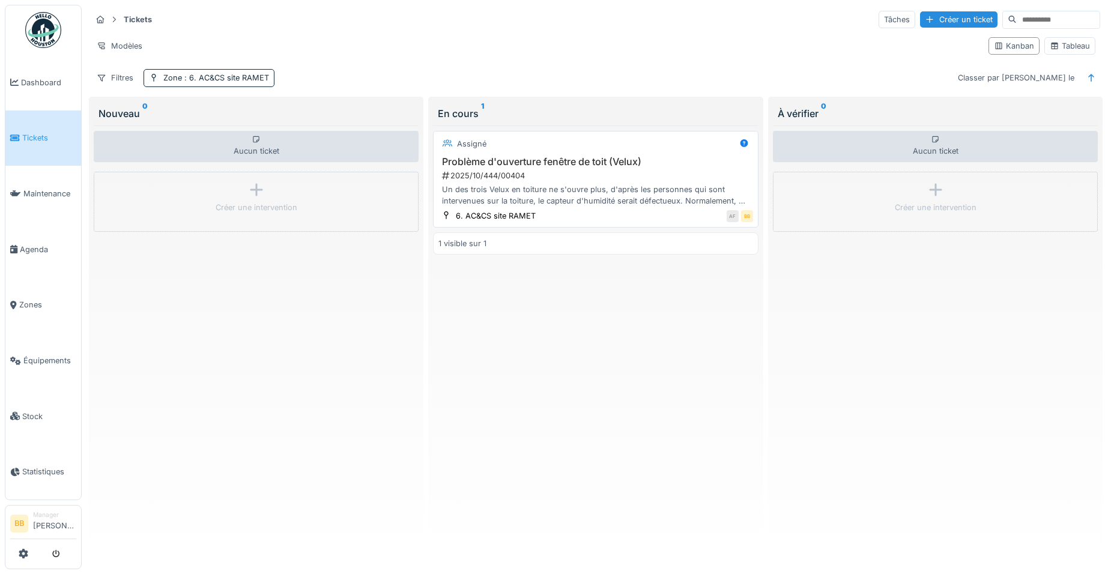
scroll to position [7, 0]
click at [127, 70] on div "Filtres" at bounding box center [114, 77] width 47 height 17
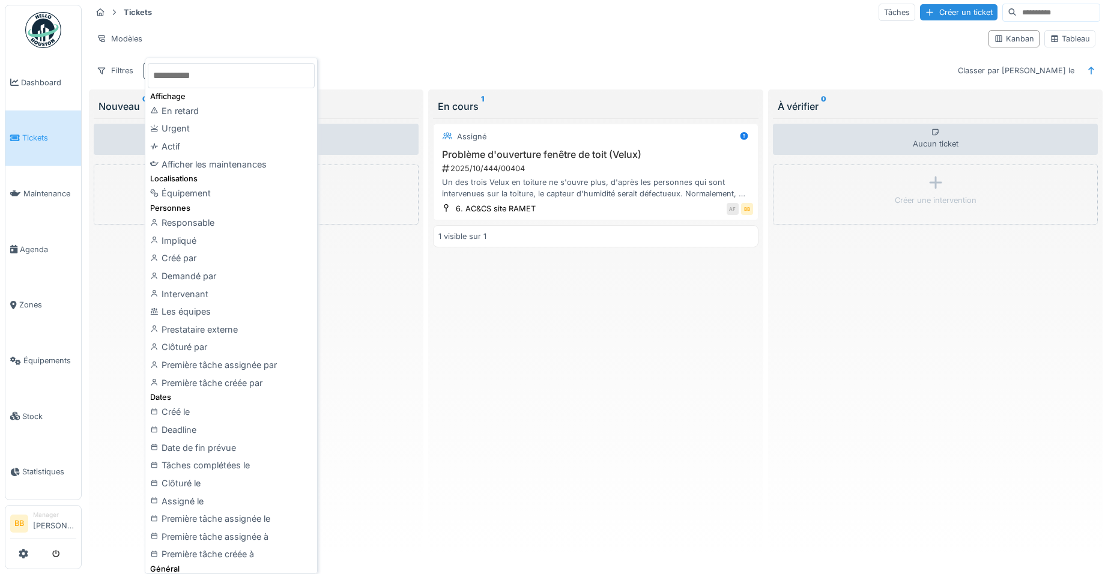
click at [168, 55] on div "Tickets Tâches Créer un ticket Modèles Kanban Tableau Filtres Zone : 6. AC&CS s…" at bounding box center [595, 41] width 1018 height 87
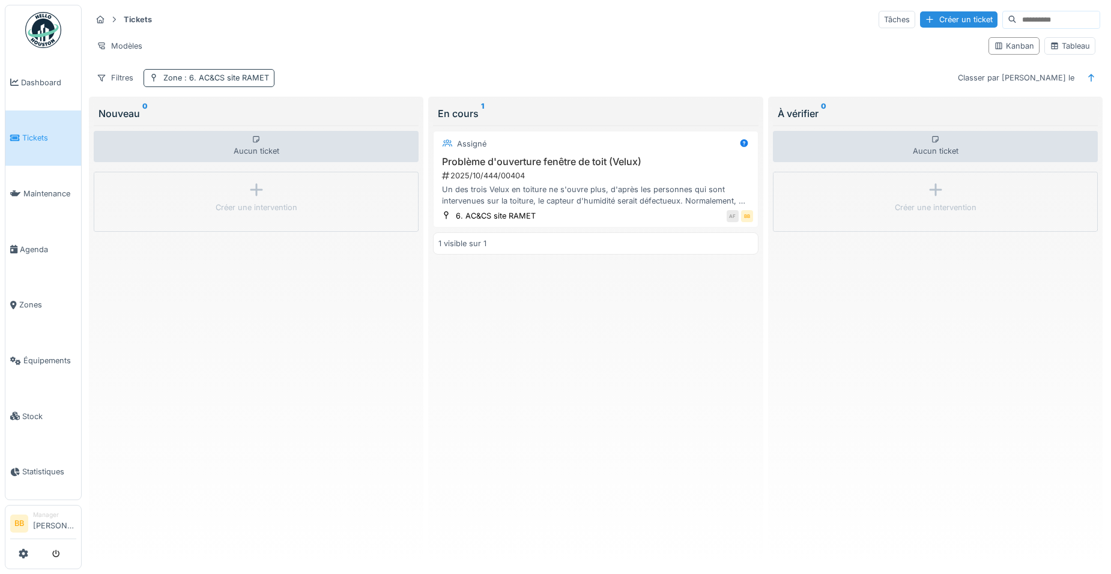
click at [223, 73] on span ": 6. AC&CS site RAMET" at bounding box center [225, 77] width 87 height 9
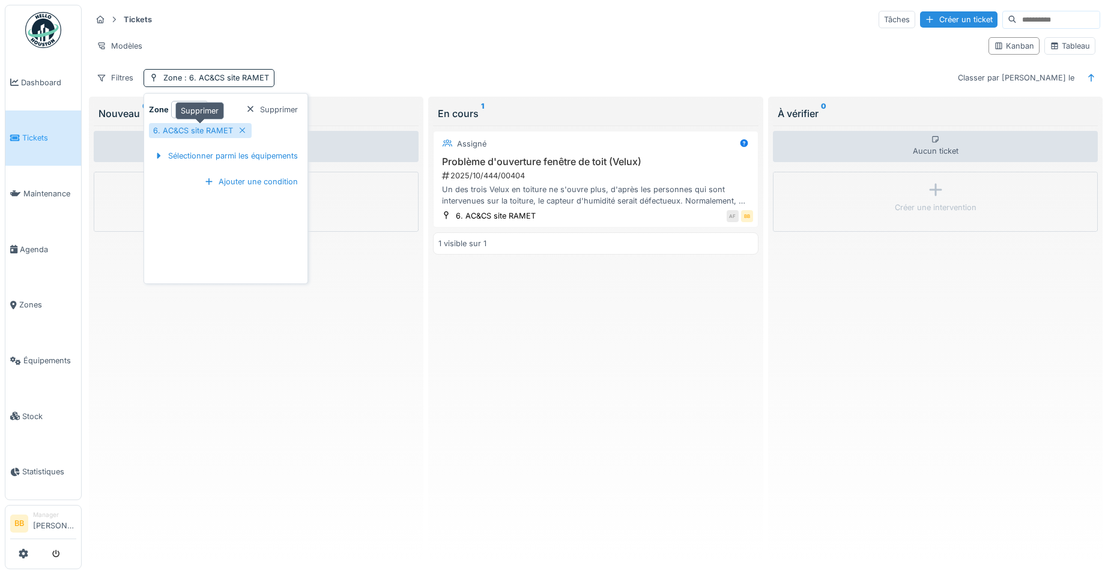
click at [240, 127] on icon at bounding box center [243, 131] width 10 height 8
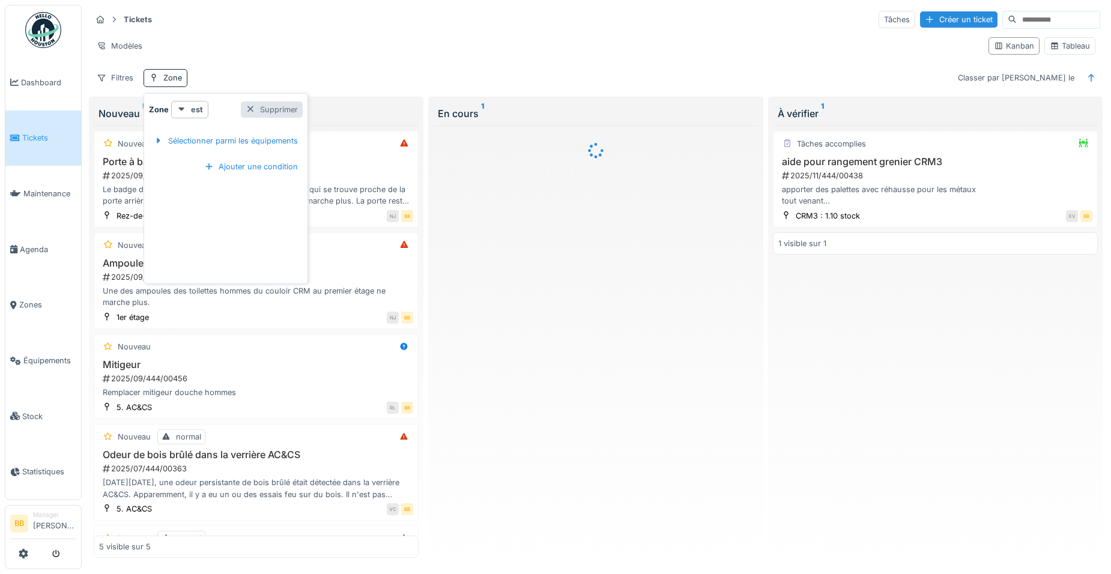
click at [263, 104] on div "Supprimer" at bounding box center [272, 109] width 62 height 16
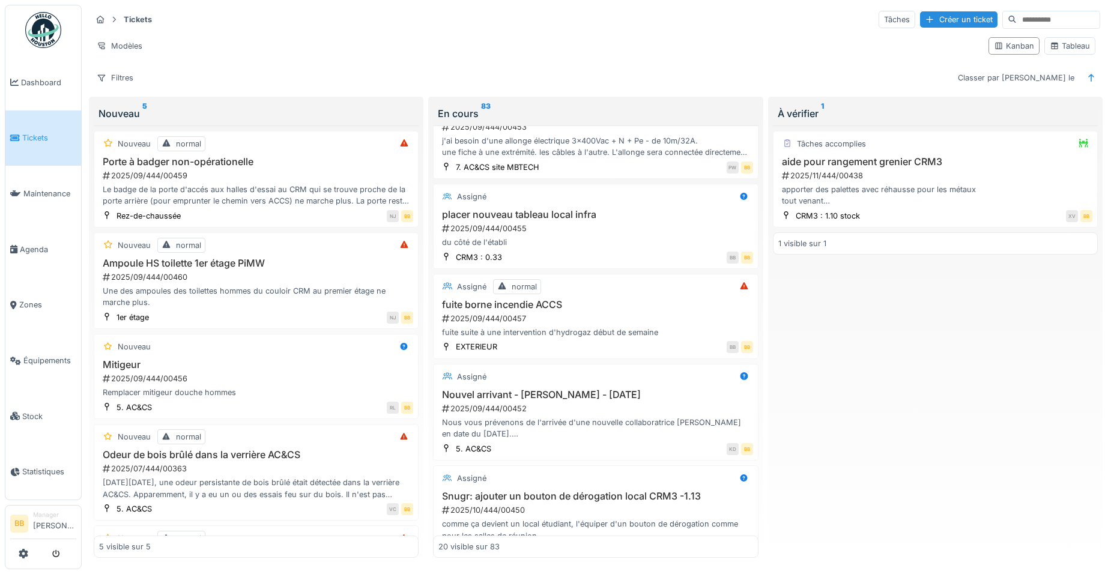
scroll to position [0, 0]
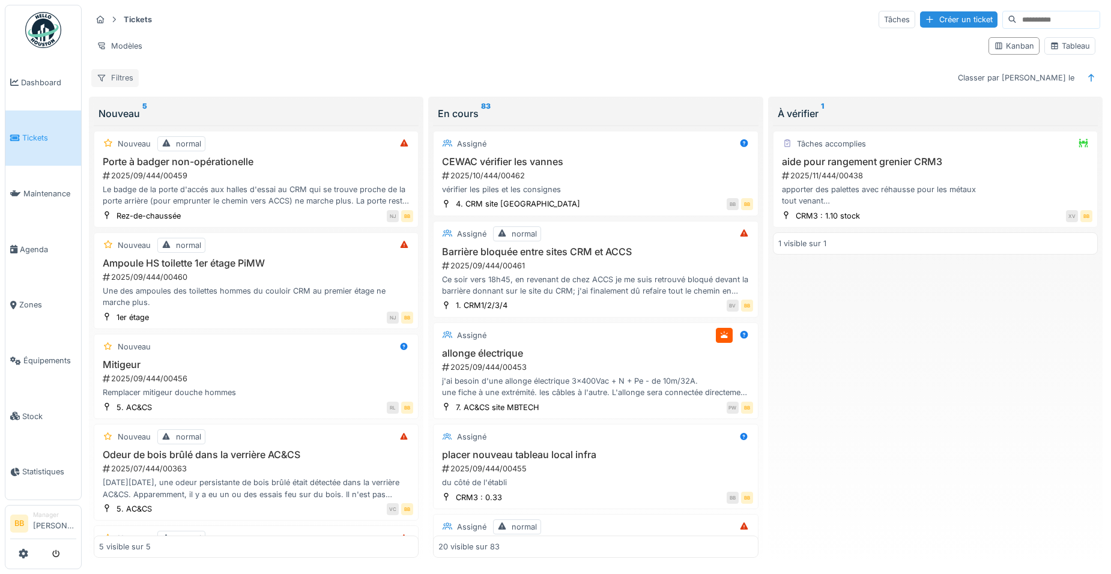
click at [133, 70] on div "Filtres" at bounding box center [114, 77] width 47 height 17
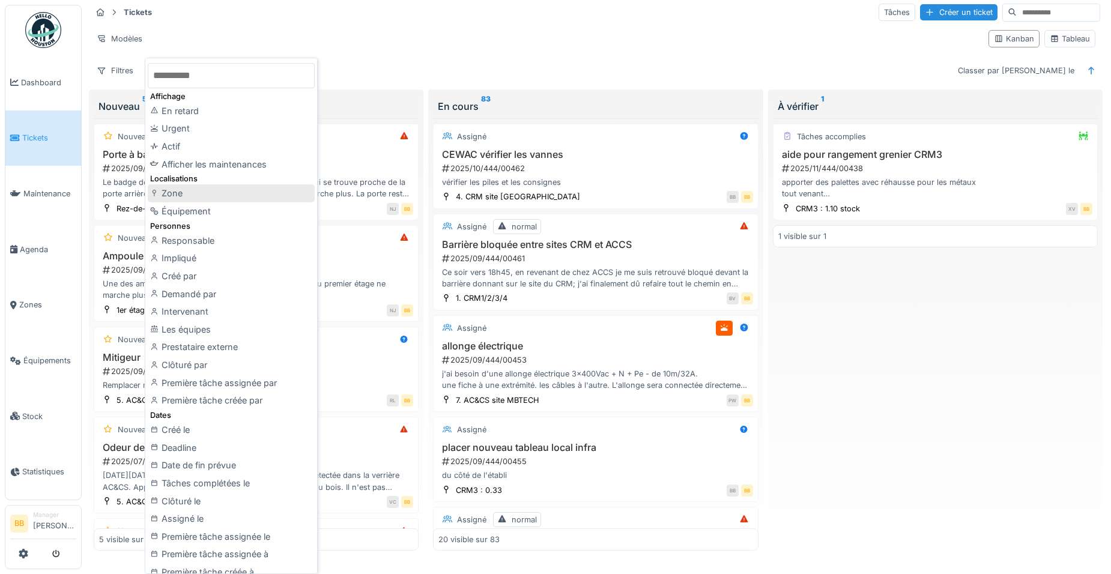
click at [181, 190] on div "Zone" at bounding box center [231, 193] width 167 height 18
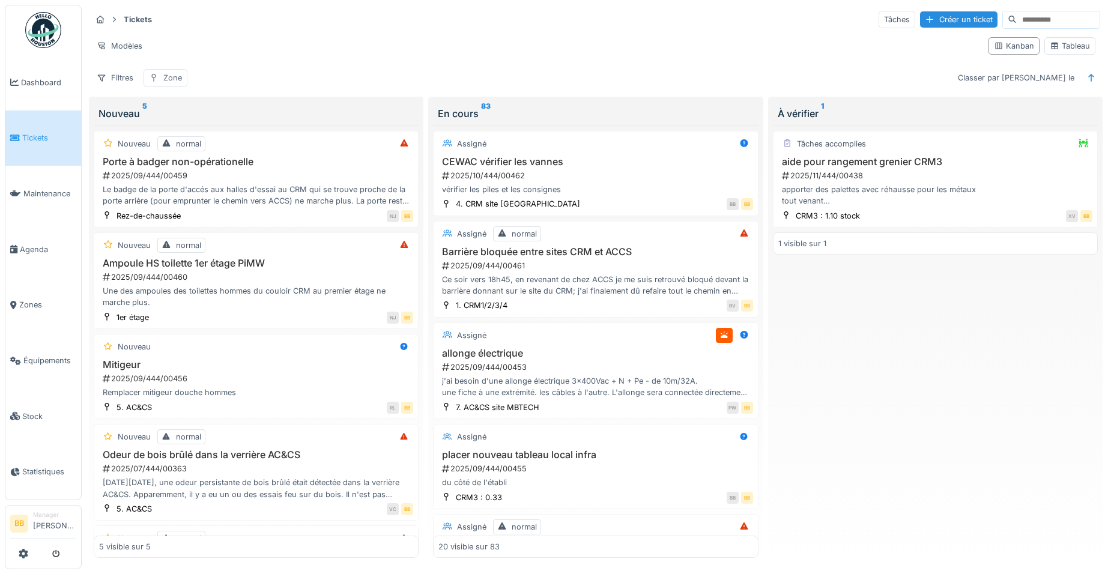
click at [185, 73] on div "Zone" at bounding box center [166, 77] width 44 height 17
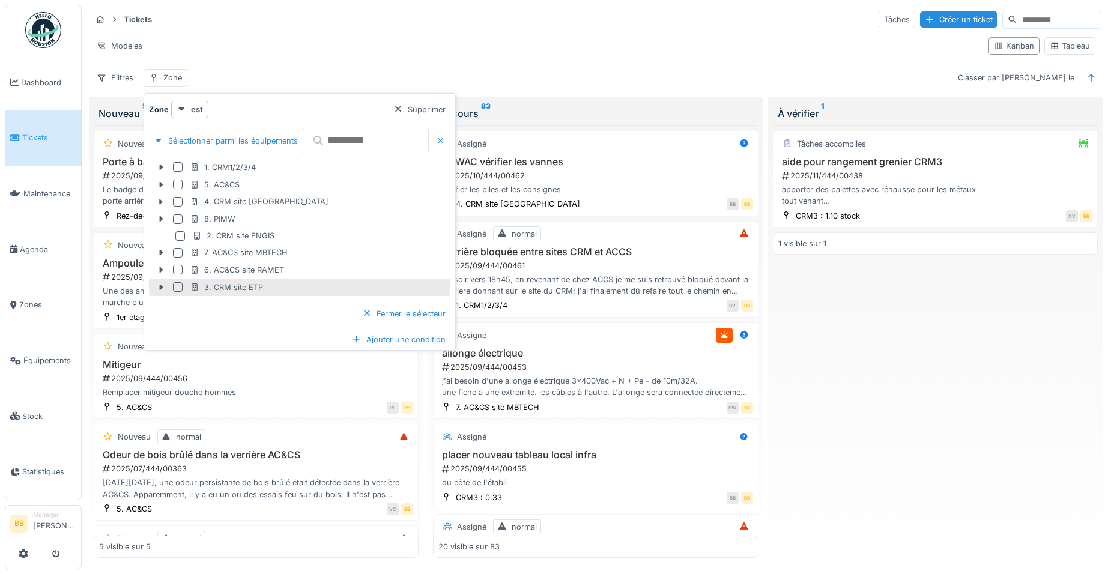
click at [177, 282] on div at bounding box center [178, 287] width 10 height 10
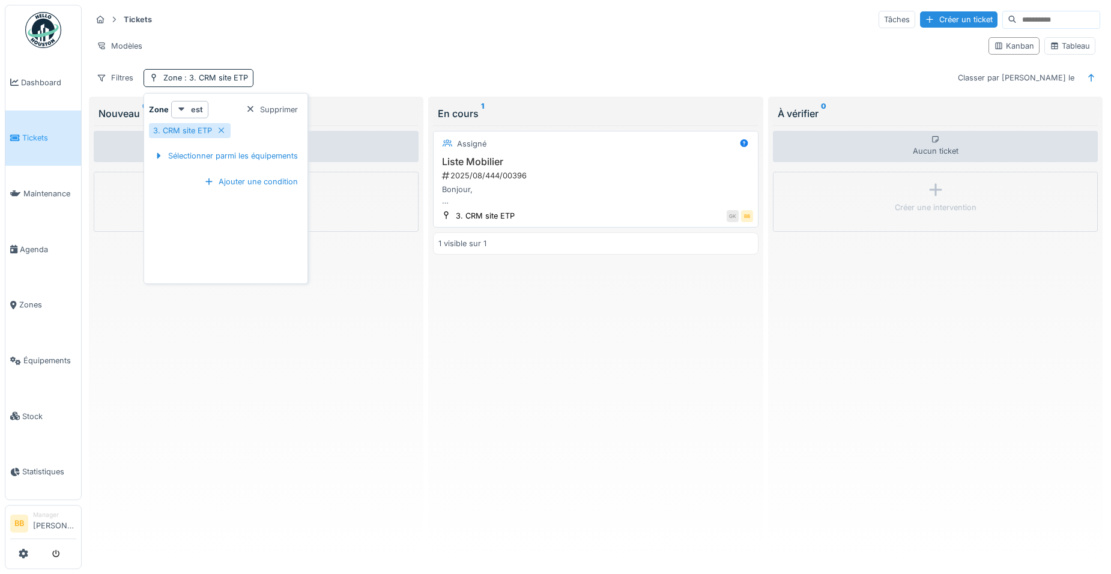
click at [480, 170] on div "2025/08/444/00396" at bounding box center [597, 175] width 312 height 11
